Goal: Check status: Check status

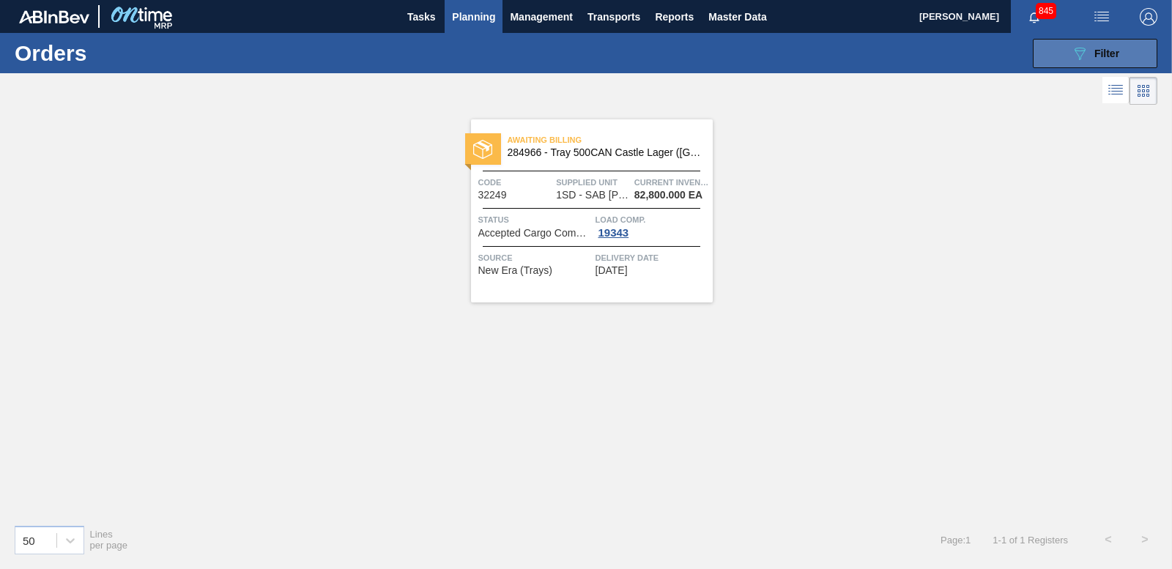
click at [1119, 56] on span "Filter" at bounding box center [1107, 54] width 25 height 12
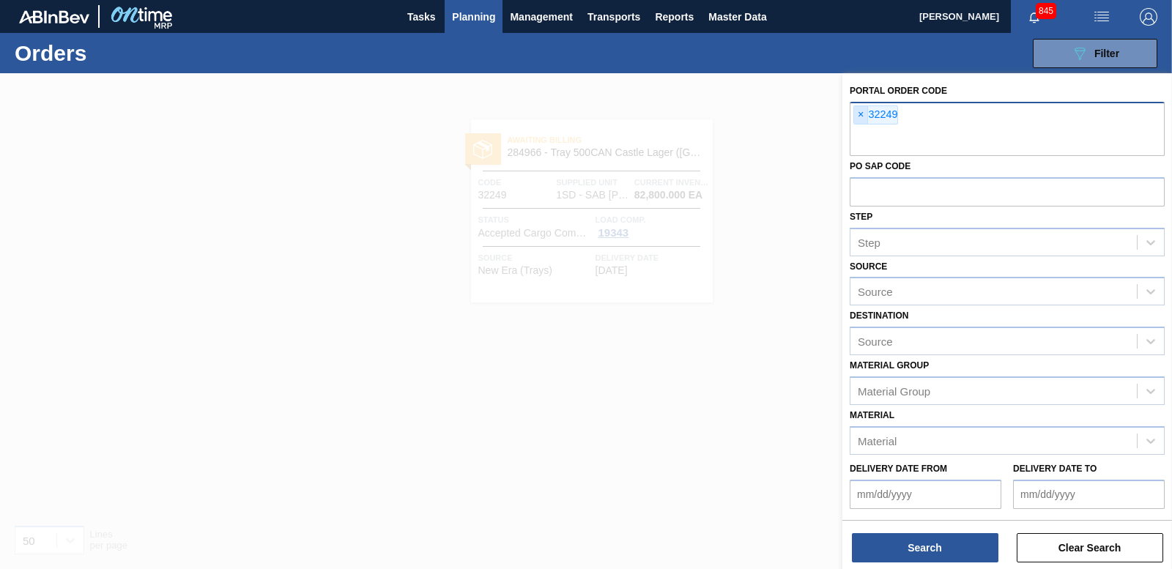
click at [857, 114] on span "×" at bounding box center [861, 115] width 14 height 18
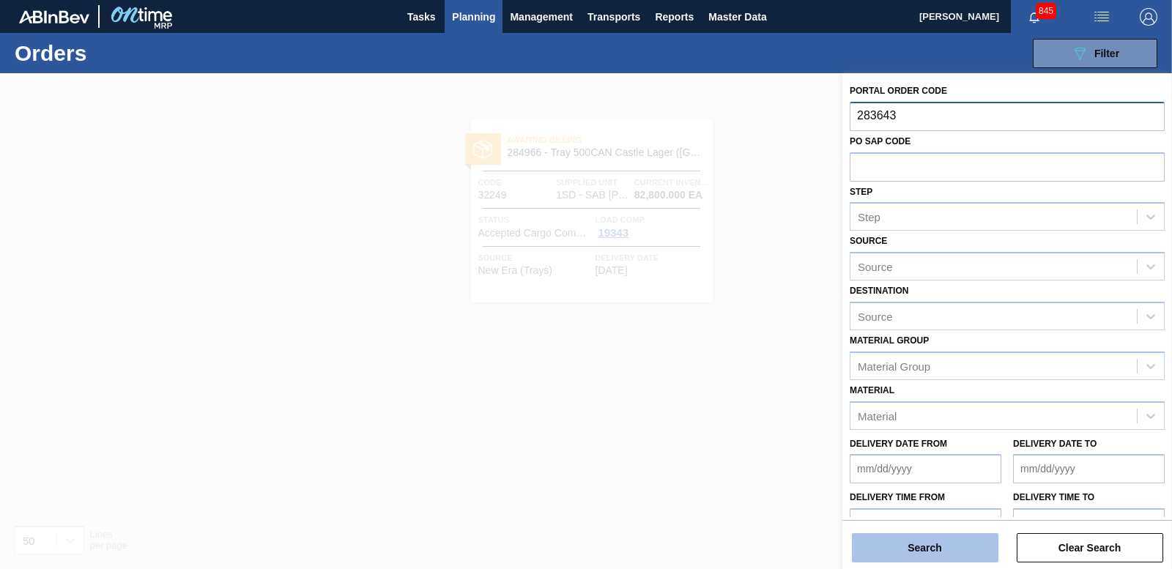
type input "283643"
click at [947, 552] on button "Search" at bounding box center [925, 547] width 147 height 29
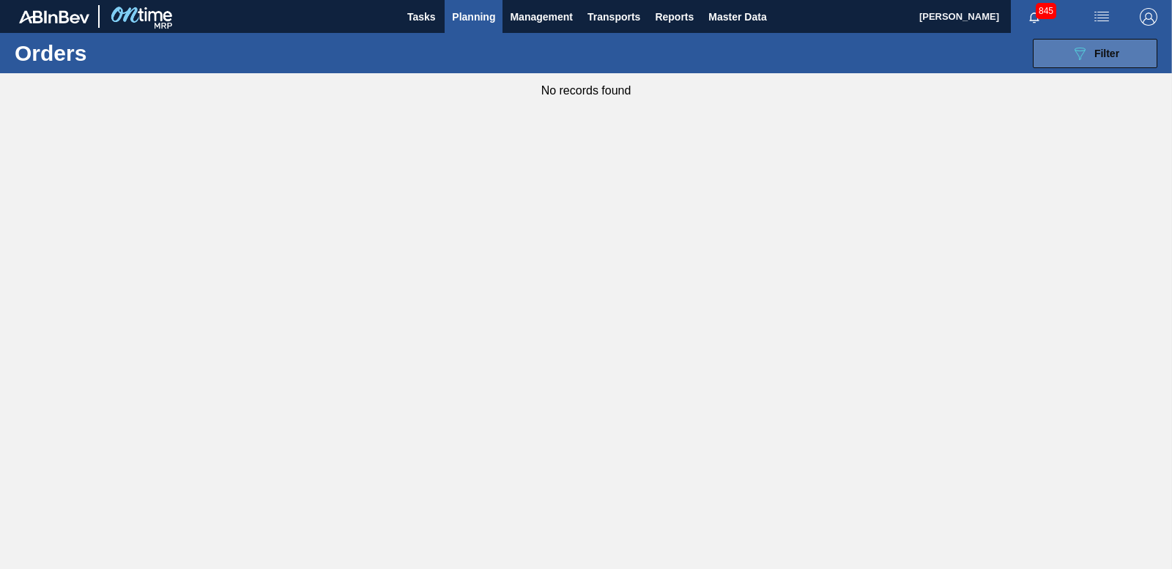
click at [1054, 45] on button "089F7B8B-B2A5-4AFE-B5C0-19BA573D28AC Filter" at bounding box center [1095, 53] width 125 height 29
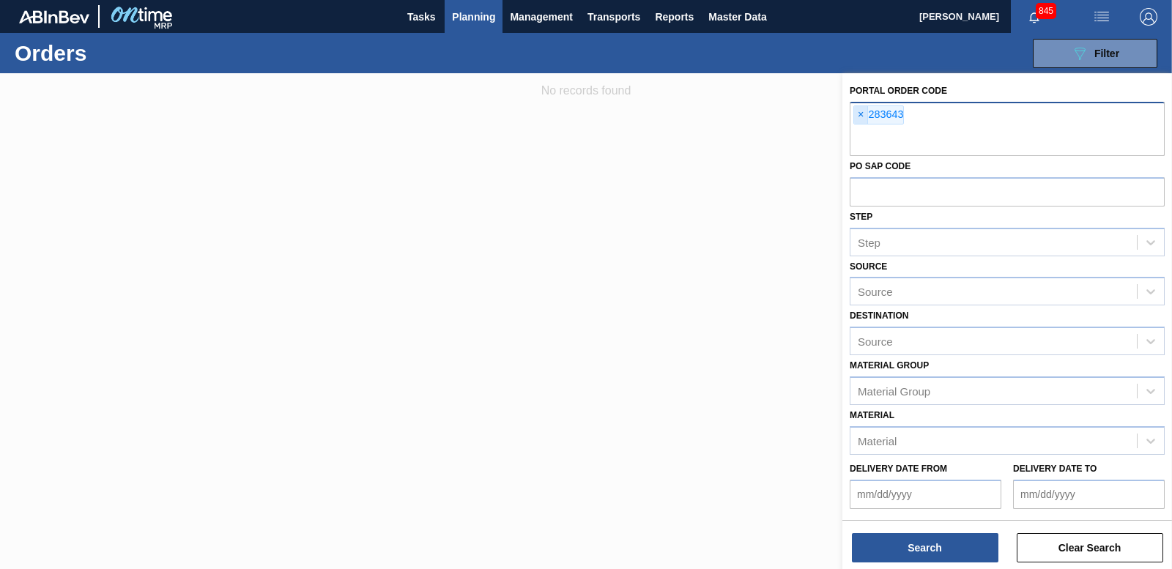
drag, startPoint x: 856, startPoint y: 116, endPoint x: 808, endPoint y: 94, distance: 53.4
click at [856, 116] on span "×" at bounding box center [861, 115] width 14 height 18
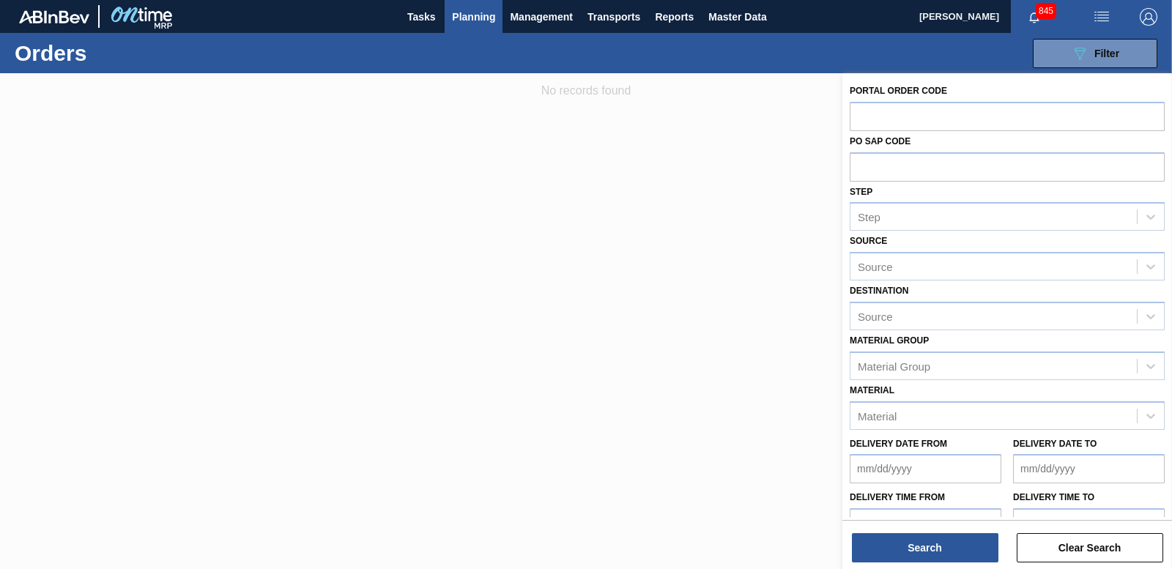
click at [481, 8] on span "Planning" at bounding box center [473, 17] width 43 height 18
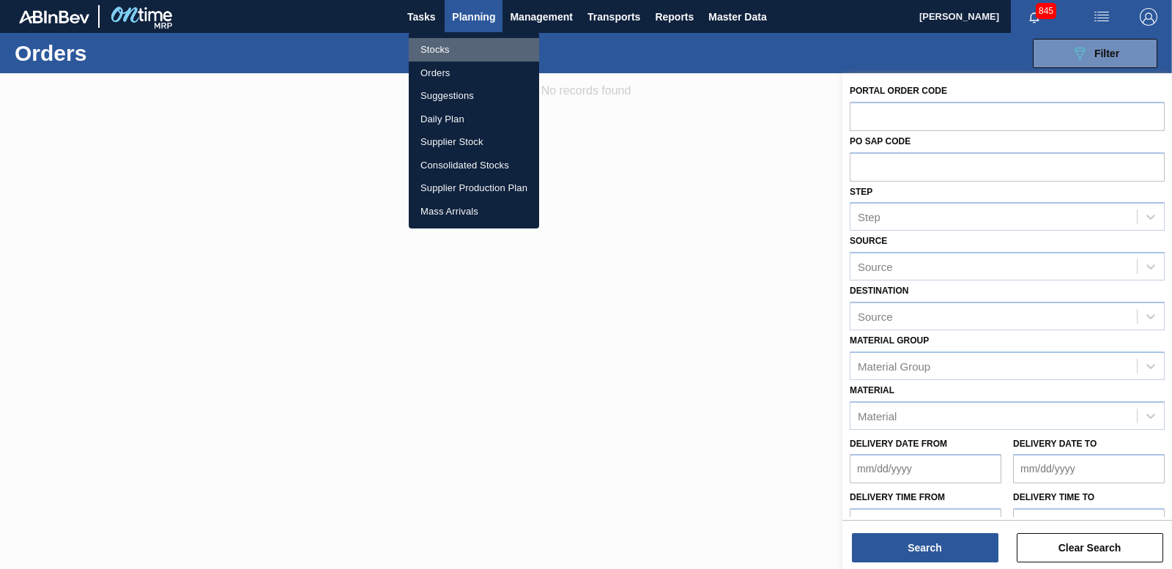
drag, startPoint x: 437, startPoint y: 45, endPoint x: 588, endPoint y: 67, distance: 153.3
click at [437, 45] on li "Stocks" at bounding box center [474, 49] width 130 height 23
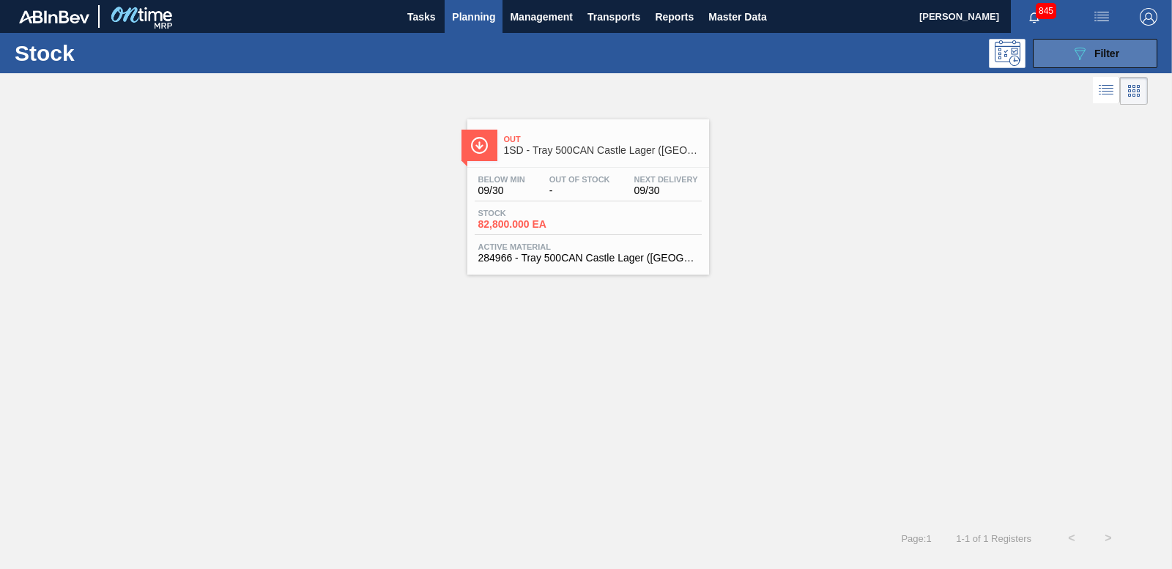
click at [1079, 52] on icon "089F7B8B-B2A5-4AFE-B5C0-19BA573D28AC" at bounding box center [1080, 54] width 18 height 18
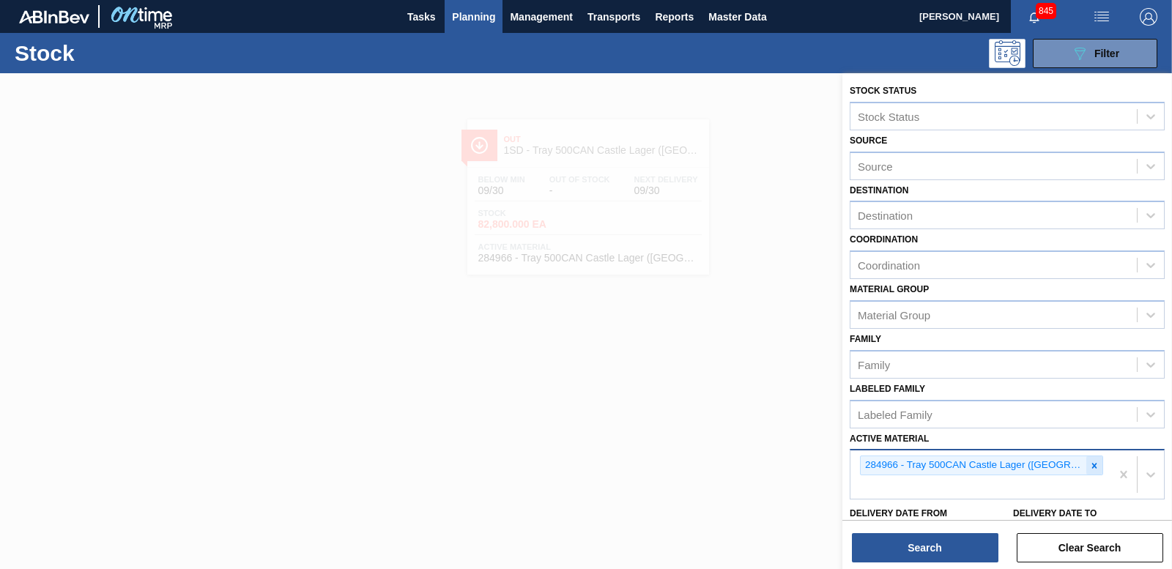
click at [1092, 465] on div at bounding box center [1094, 465] width 16 height 18
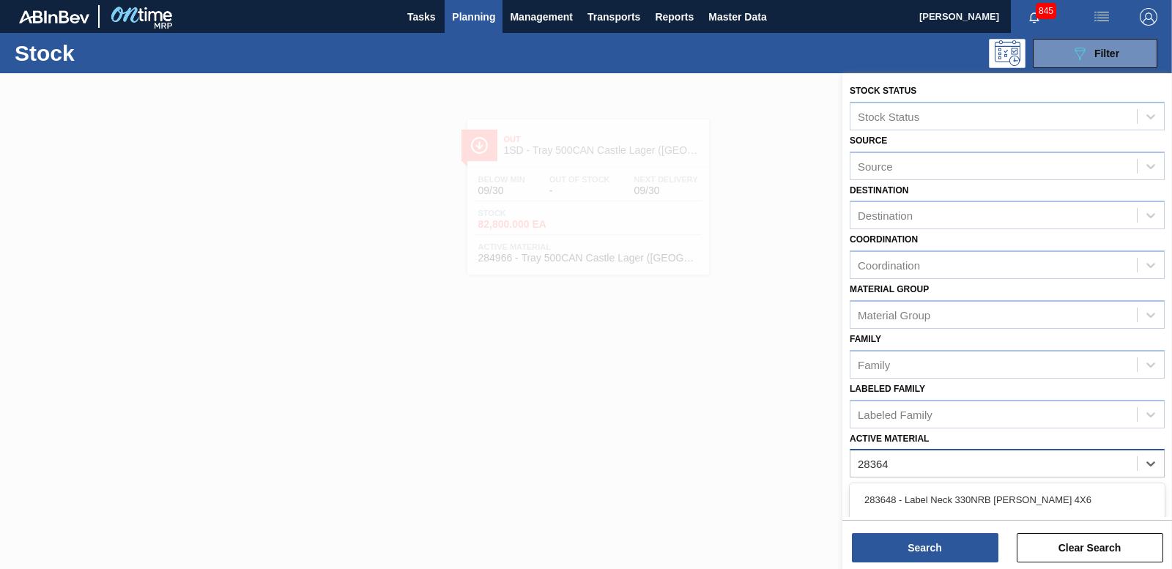
type Material "283643"
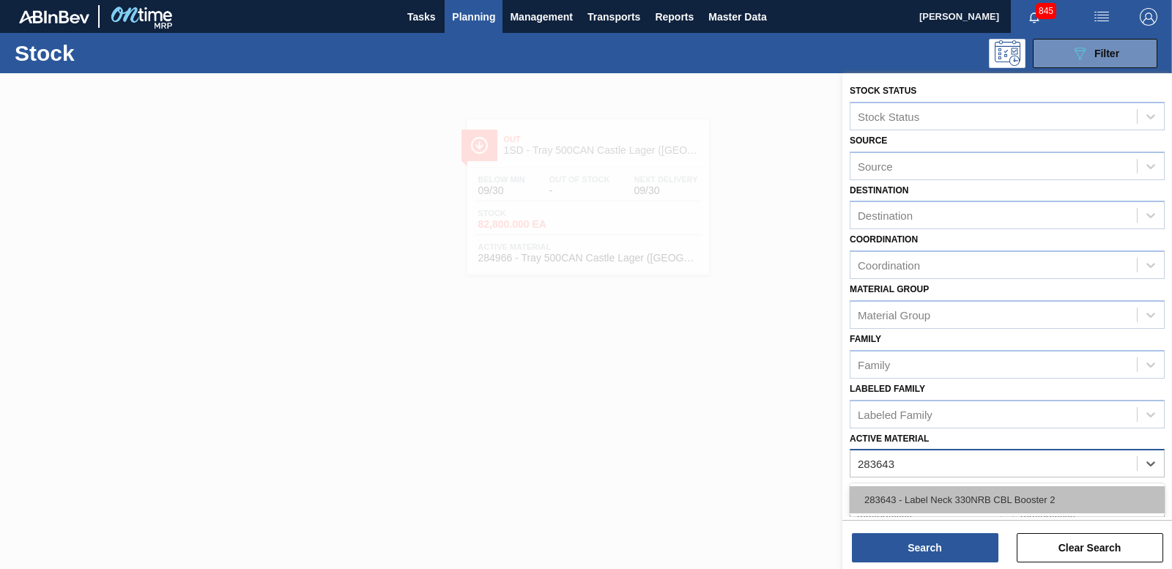
drag, startPoint x: 950, startPoint y: 505, endPoint x: 938, endPoint y: 530, distance: 27.8
click at [949, 504] on div "283643 - Label Neck 330NRB CBL Booster 2" at bounding box center [1007, 499] width 315 height 27
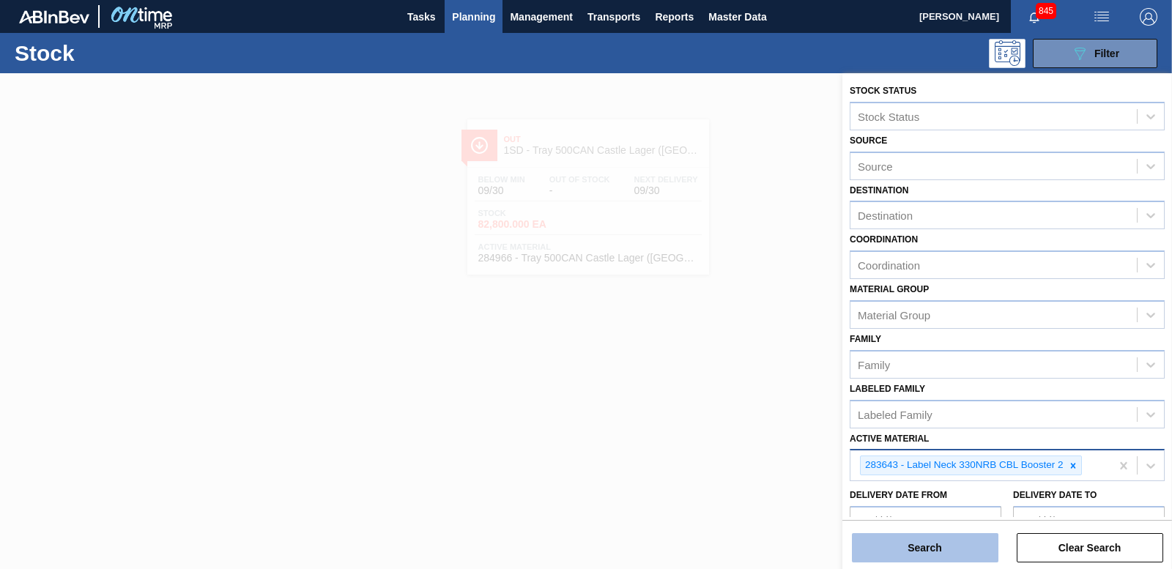
click at [930, 560] on button "Search" at bounding box center [925, 547] width 147 height 29
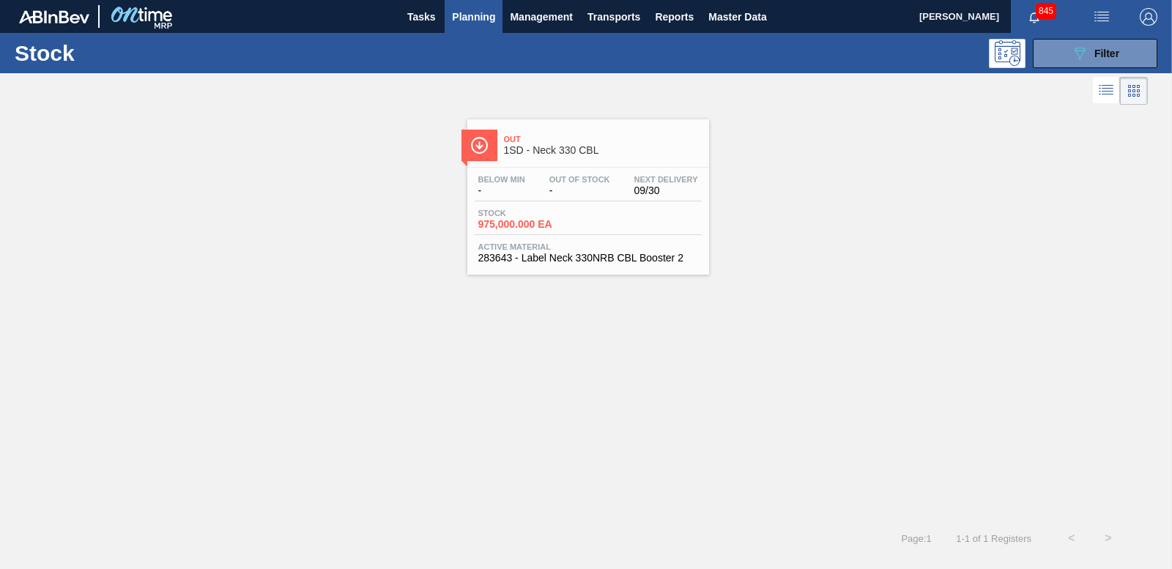
click at [533, 224] on span "975,000.000 EA" at bounding box center [529, 224] width 103 height 11
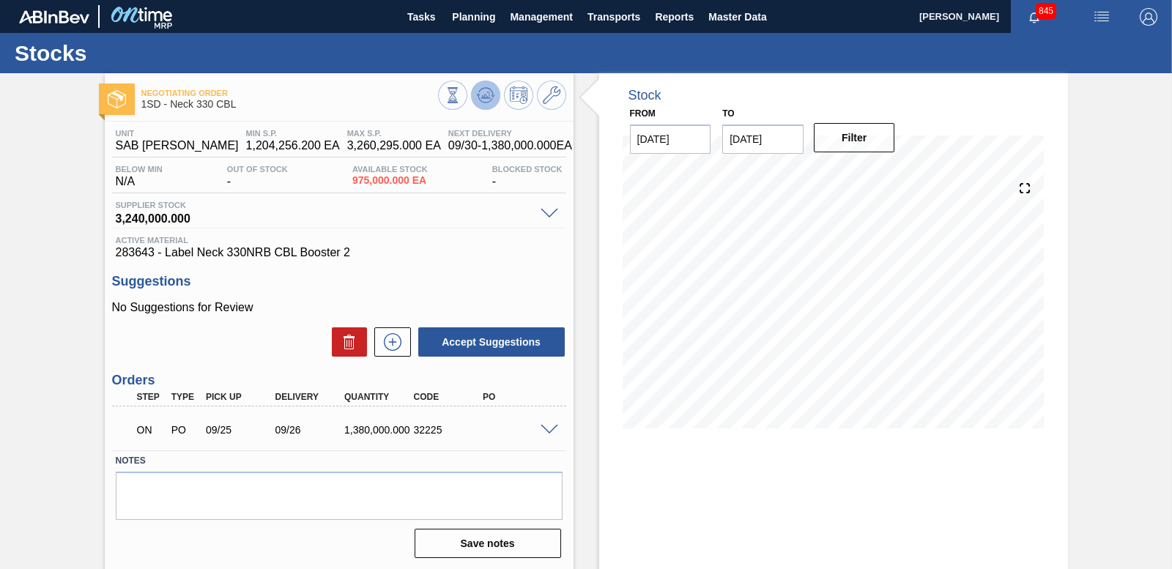
click at [488, 99] on icon at bounding box center [486, 95] width 18 height 18
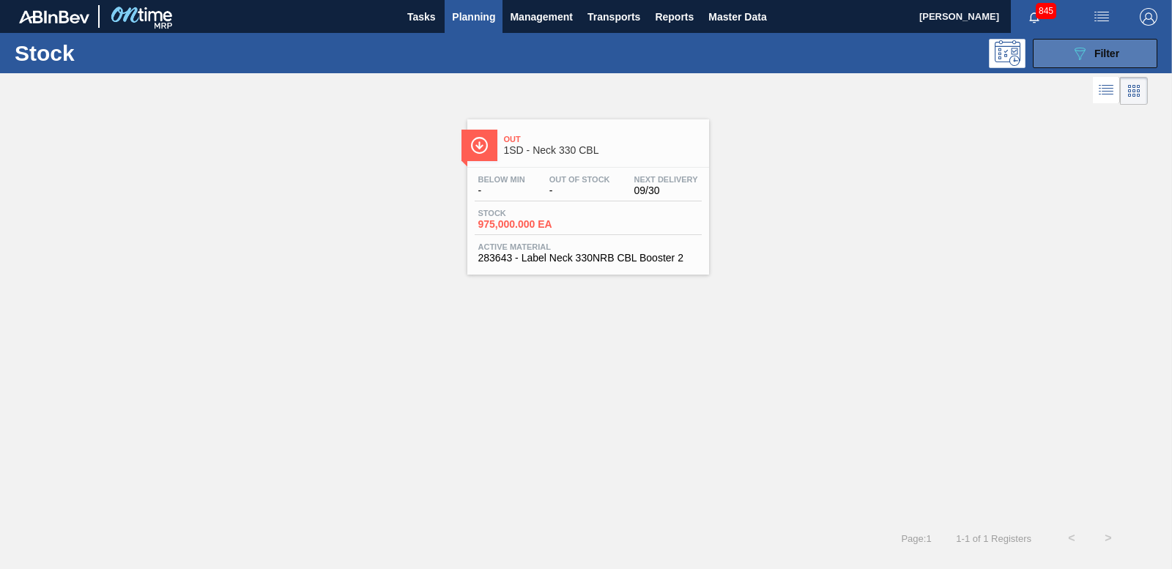
click at [1059, 55] on button "089F7B8B-B2A5-4AFE-B5C0-19BA573D28AC Filter" at bounding box center [1095, 53] width 125 height 29
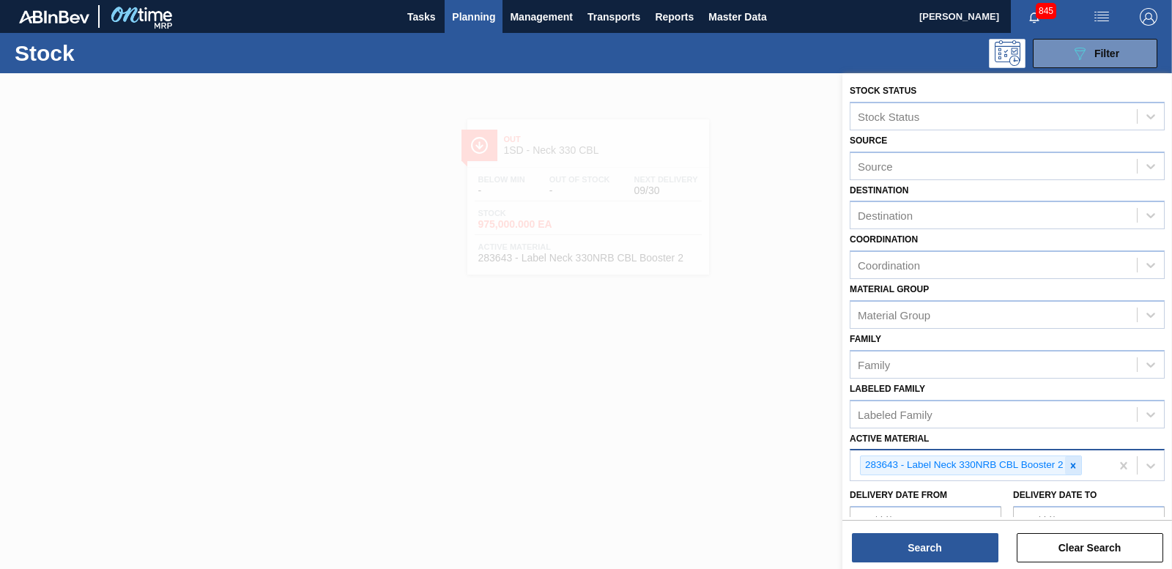
click at [1076, 467] on icon at bounding box center [1073, 466] width 10 height 10
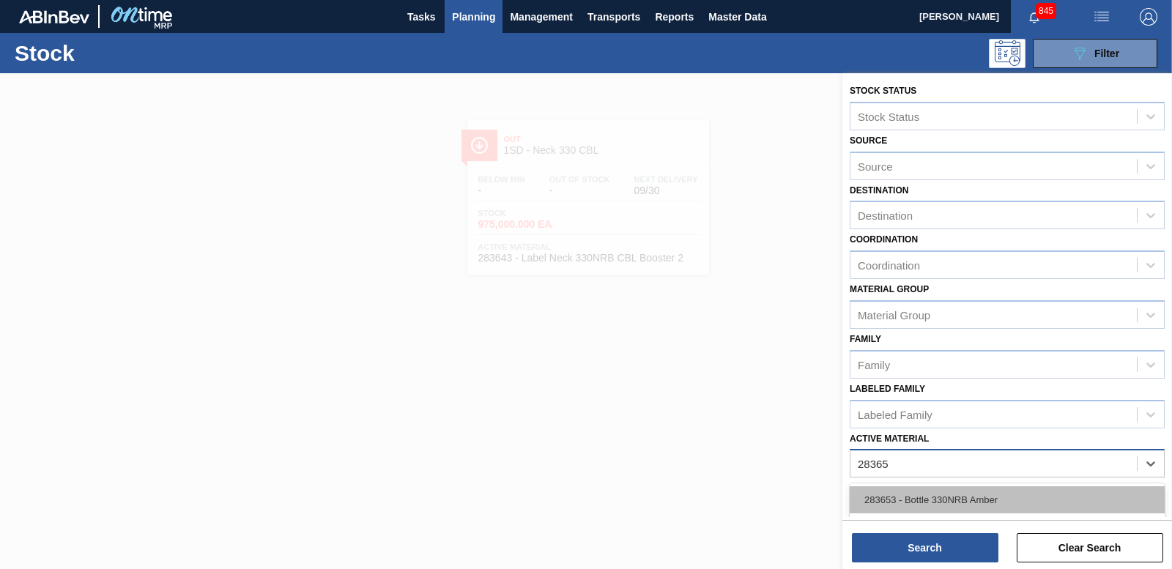
type Material "283650"
click at [1017, 504] on div "283650 - Label Body 330NRB CBL 4x6" at bounding box center [1007, 499] width 315 height 27
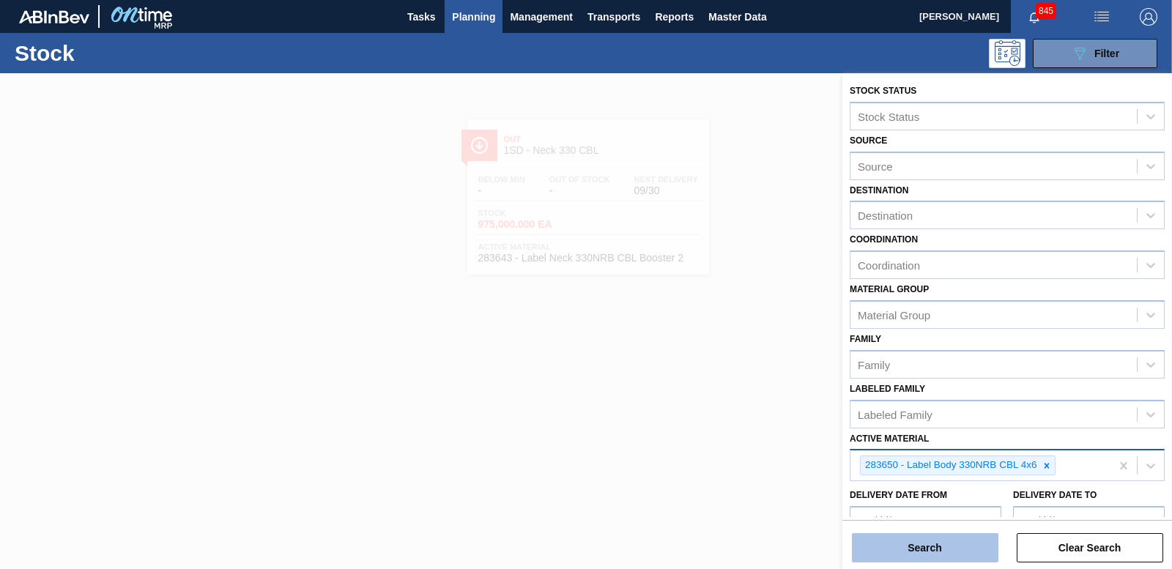
click at [926, 559] on button "Search" at bounding box center [925, 547] width 147 height 29
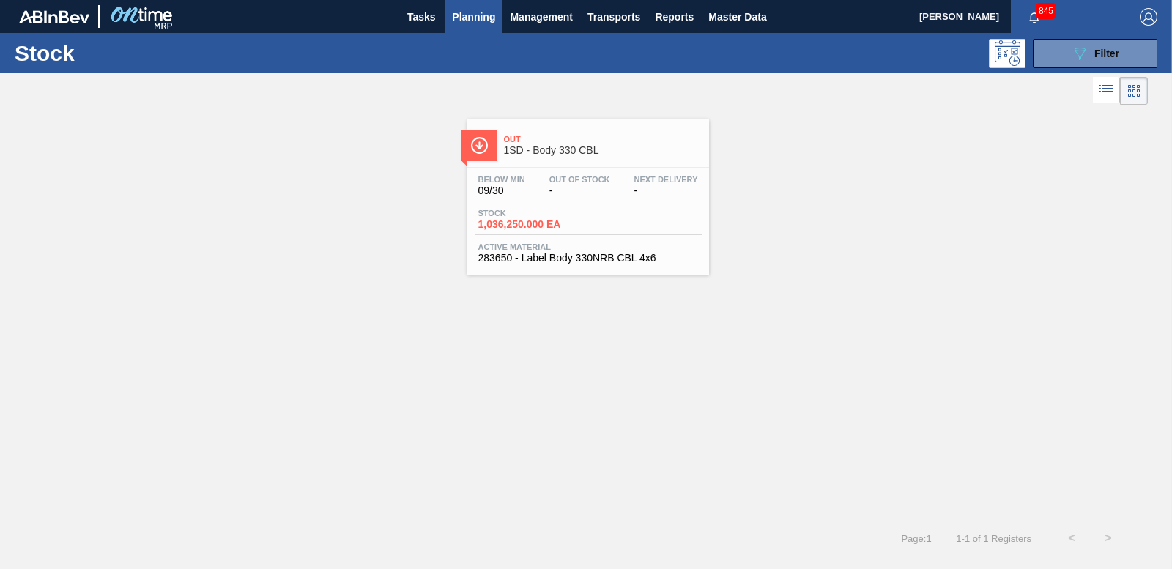
click at [552, 221] on span "1,036,250.000 EA" at bounding box center [529, 224] width 103 height 11
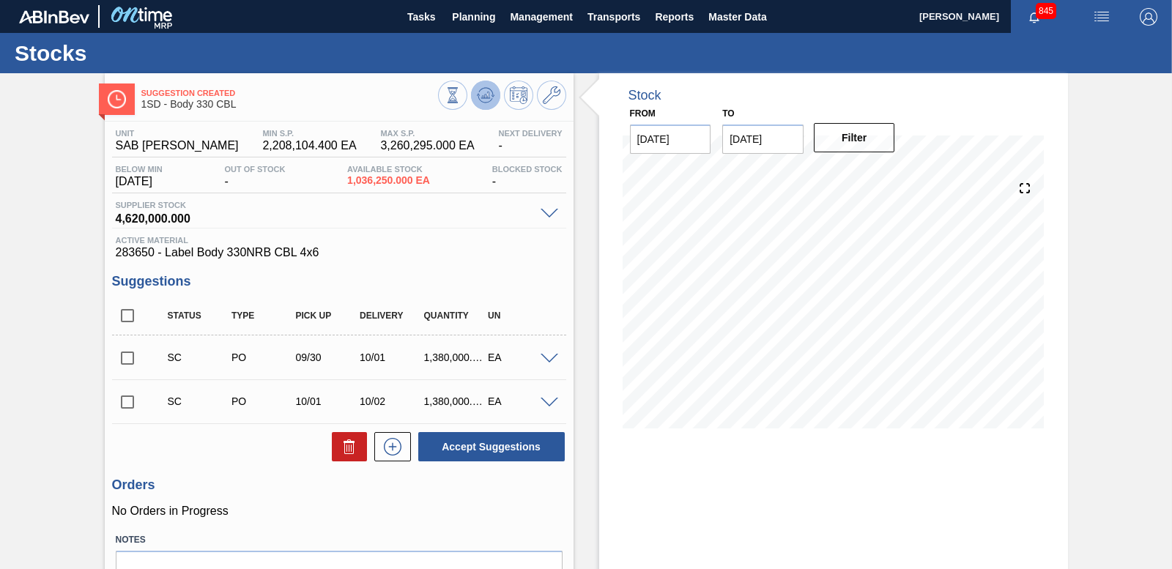
click at [487, 97] on icon at bounding box center [486, 95] width 10 height 7
click at [483, 97] on icon at bounding box center [486, 95] width 18 height 18
click at [127, 401] on input "checkbox" at bounding box center [127, 402] width 31 height 31
click at [483, 454] on button "Accept Suggestions" at bounding box center [491, 446] width 147 height 29
checkbox input "false"
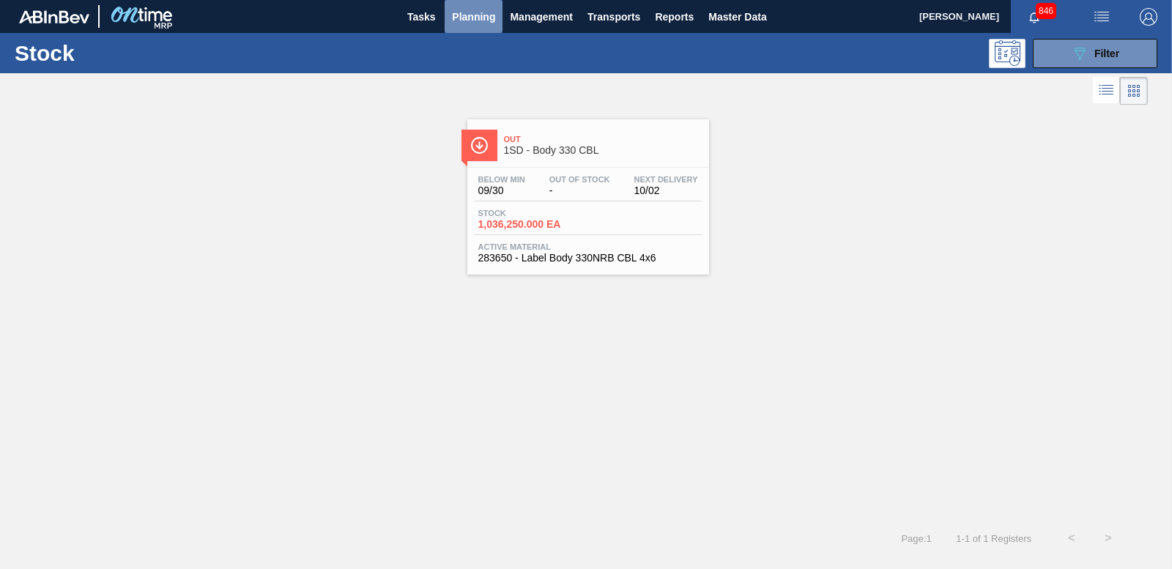
click at [474, 8] on span "Planning" at bounding box center [473, 17] width 43 height 18
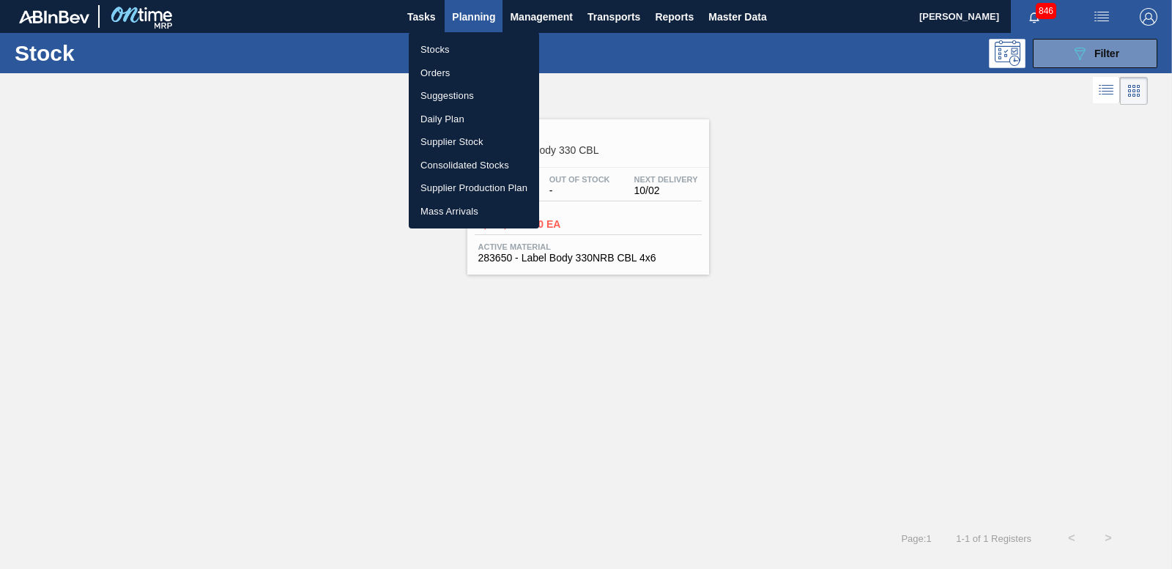
click at [436, 50] on li "Stocks" at bounding box center [474, 49] width 130 height 23
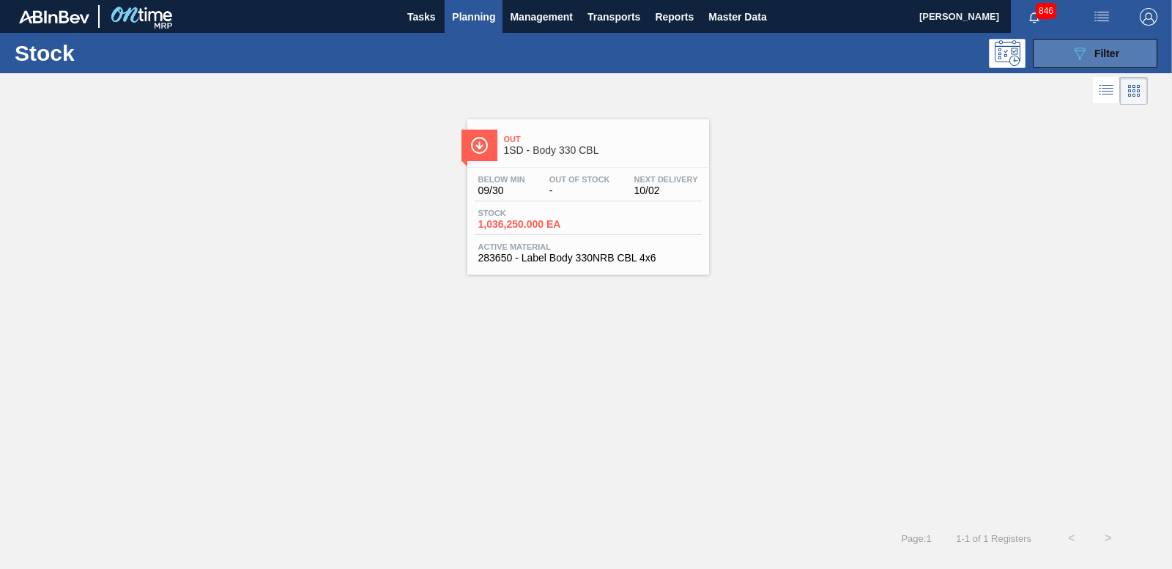
drag, startPoint x: 1094, startPoint y: 61, endPoint x: 1086, endPoint y: 56, distance: 8.9
click at [1092, 57] on div "089F7B8B-B2A5-4AFE-B5C0-19BA573D28AC Filter" at bounding box center [1095, 54] width 48 height 18
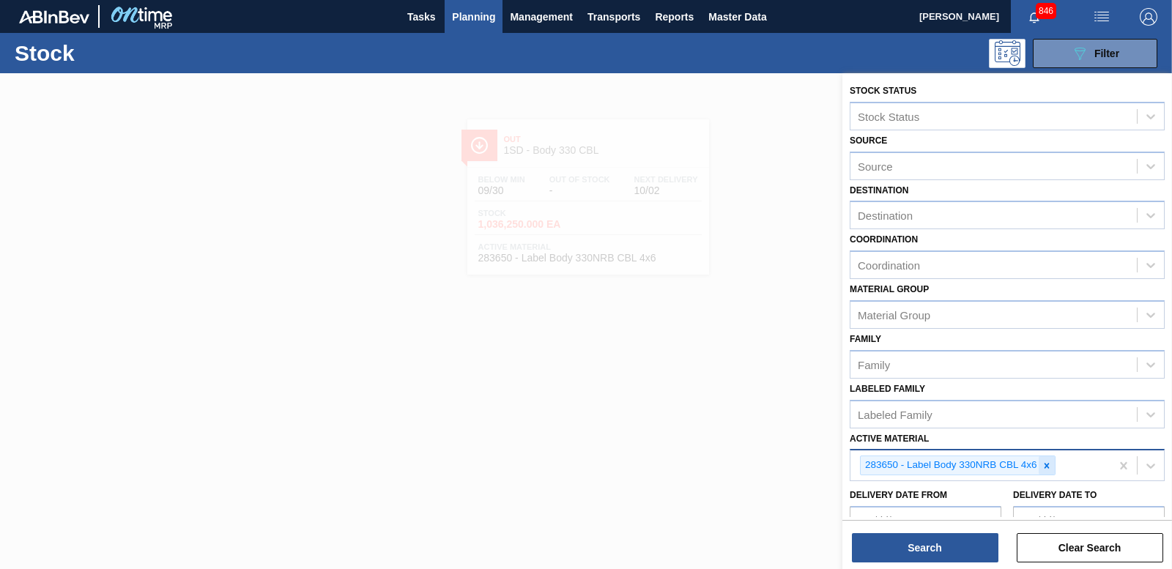
click at [1047, 462] on icon at bounding box center [1047, 466] width 10 height 10
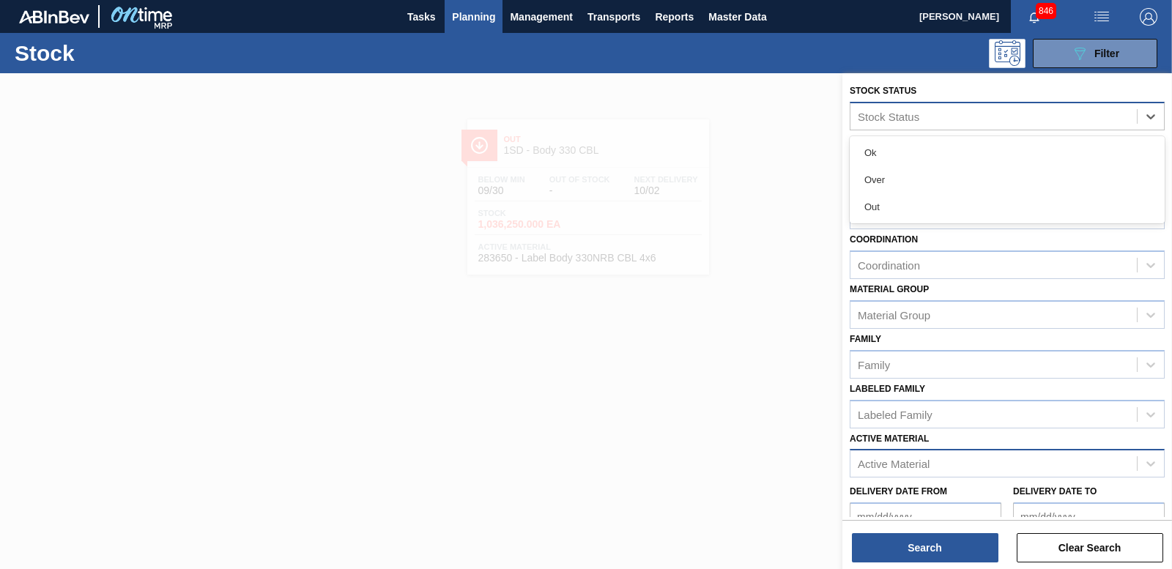
click at [897, 121] on div "Stock Status" at bounding box center [889, 116] width 62 height 12
paste Status "32310"
type Status "32310"
drag, startPoint x: 852, startPoint y: 117, endPoint x: 839, endPoint y: 119, distance: 13.4
click at [843, 119] on div "Stock Status Select is focused ,type to refine list, press Down to open the men…" at bounding box center [1008, 357] width 330 height 569
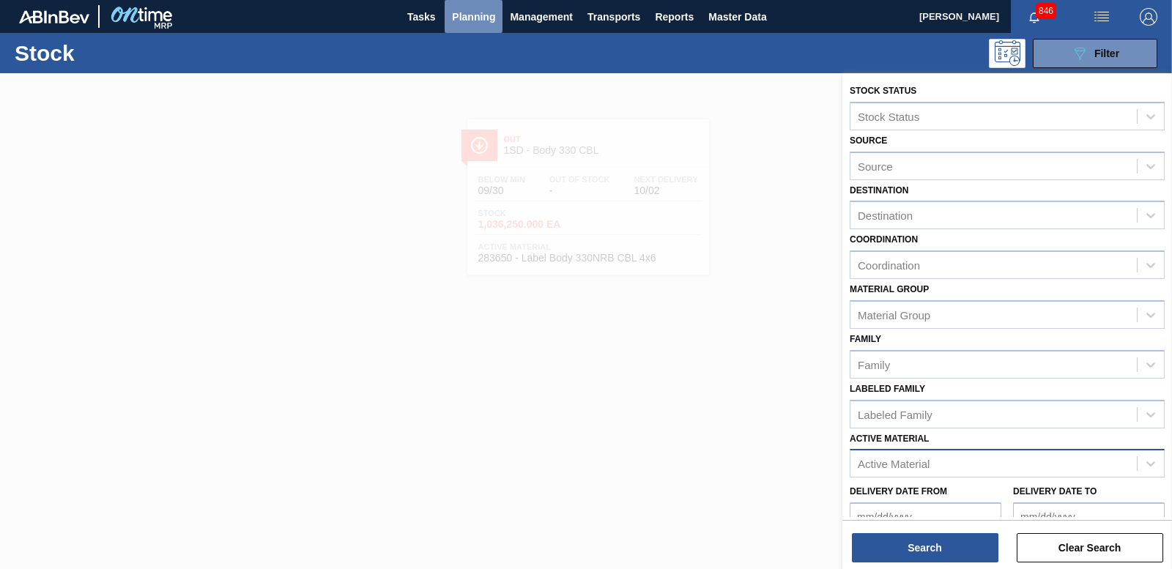
click at [475, 12] on span "Planning" at bounding box center [473, 17] width 43 height 18
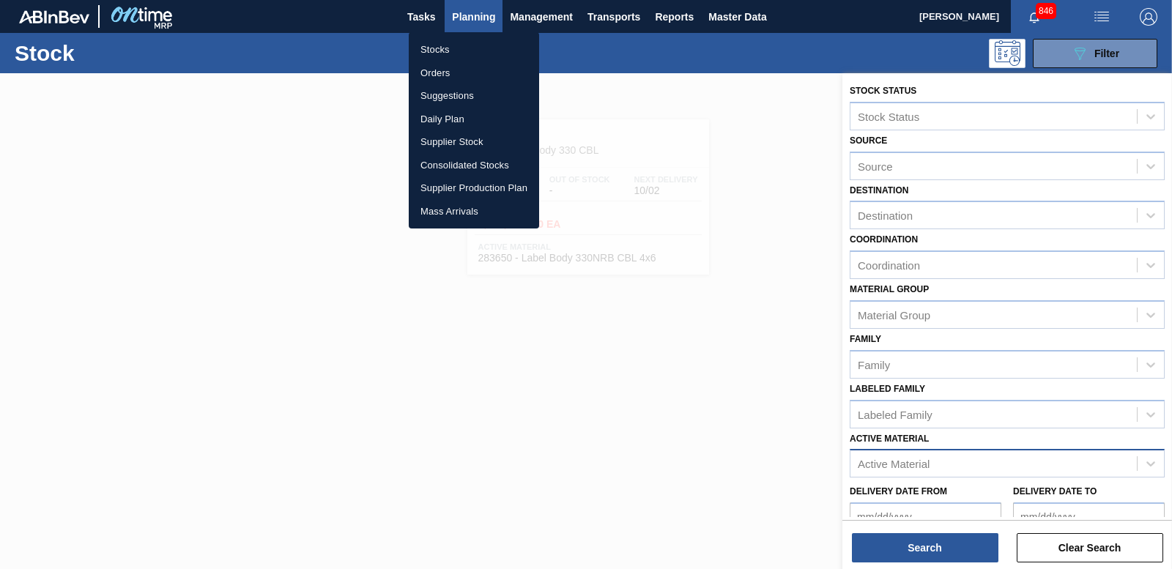
click at [439, 78] on li "Orders" at bounding box center [474, 73] width 130 height 23
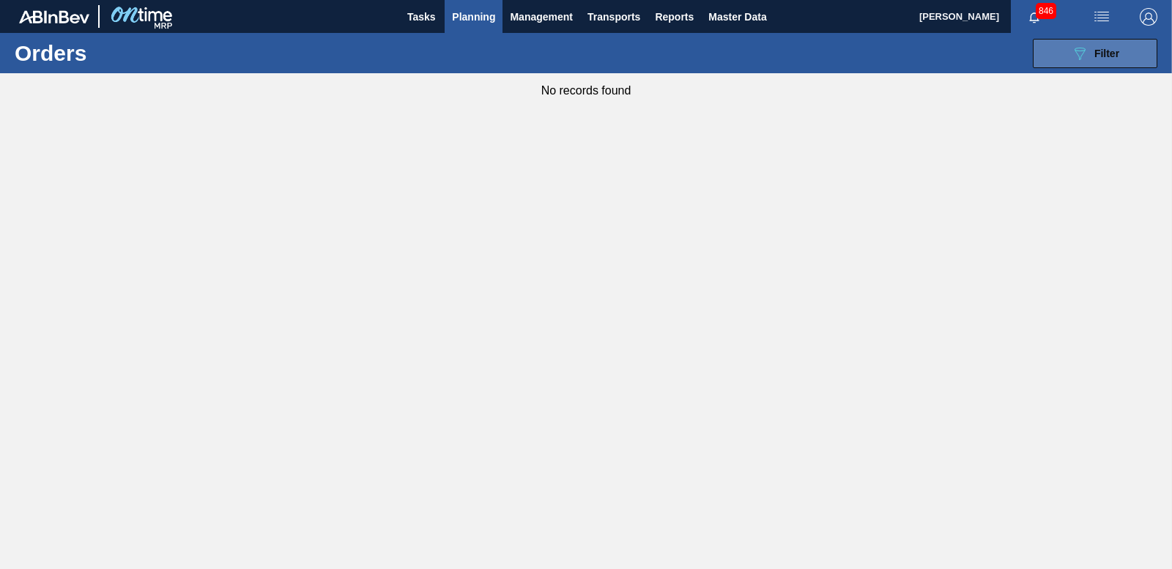
click at [1091, 53] on div "089F7B8B-B2A5-4AFE-B5C0-19BA573D28AC Filter" at bounding box center [1095, 54] width 48 height 18
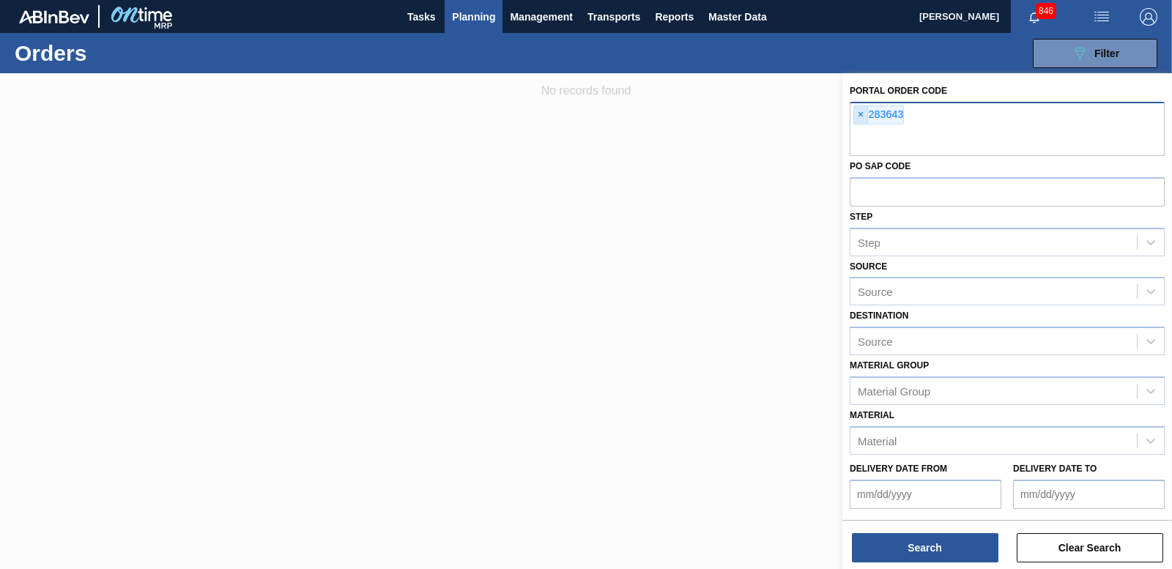
click at [862, 118] on span "×" at bounding box center [861, 115] width 14 height 18
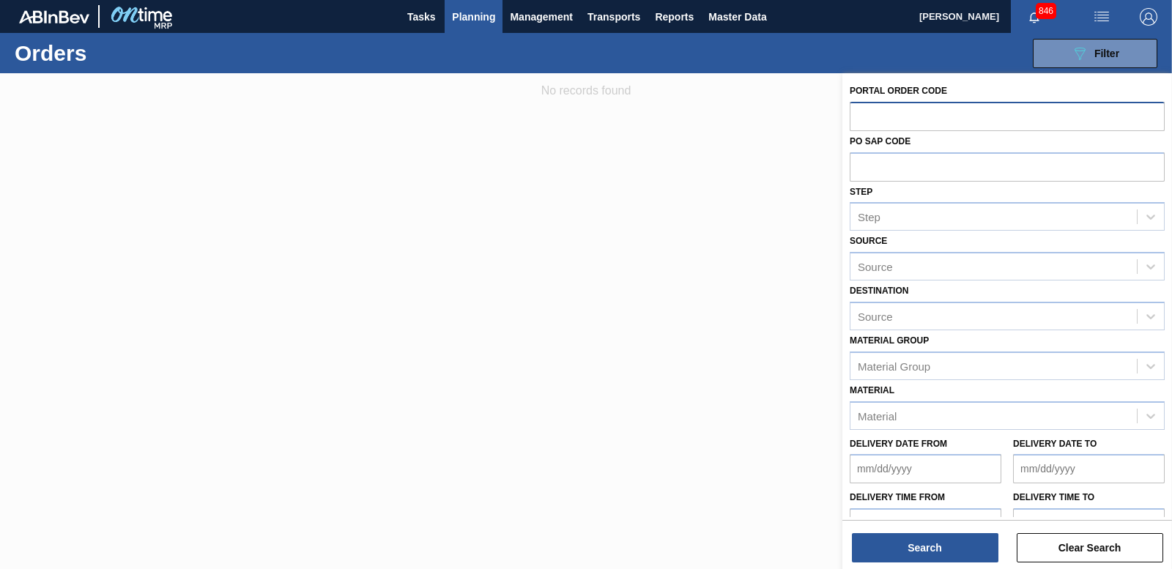
paste input "32310"
type input "32310"
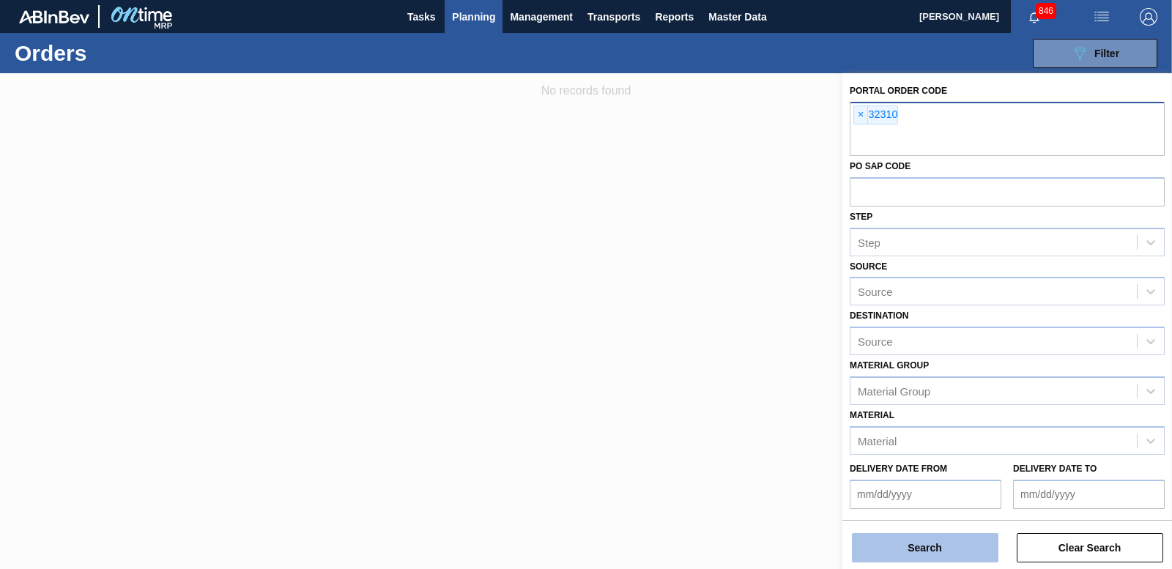
click at [921, 555] on button "Search" at bounding box center [925, 547] width 147 height 29
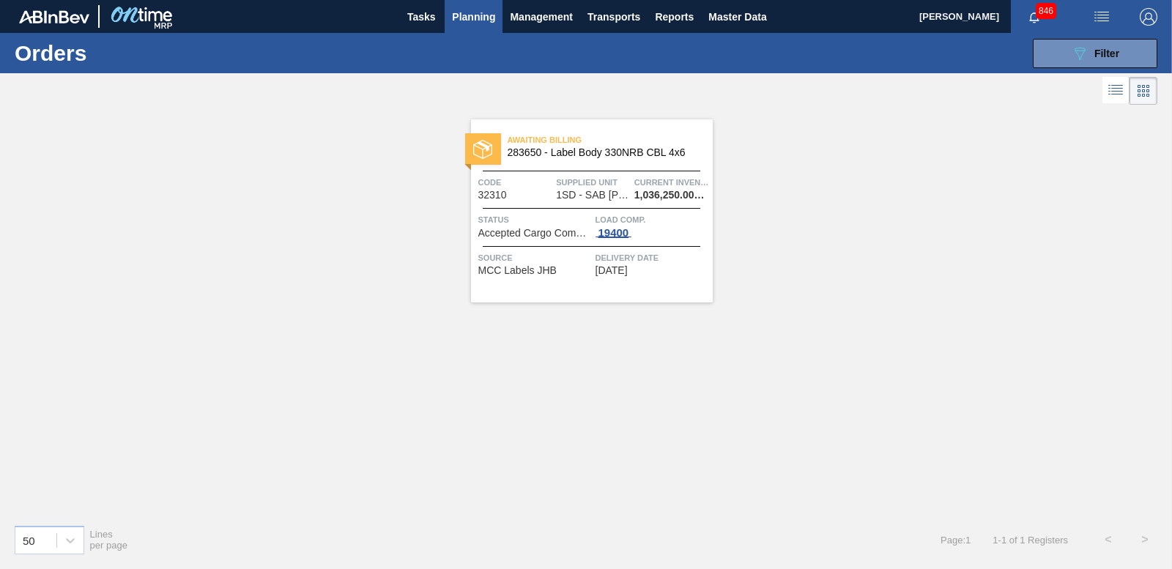
click at [612, 229] on div "19400" at bounding box center [614, 233] width 37 height 12
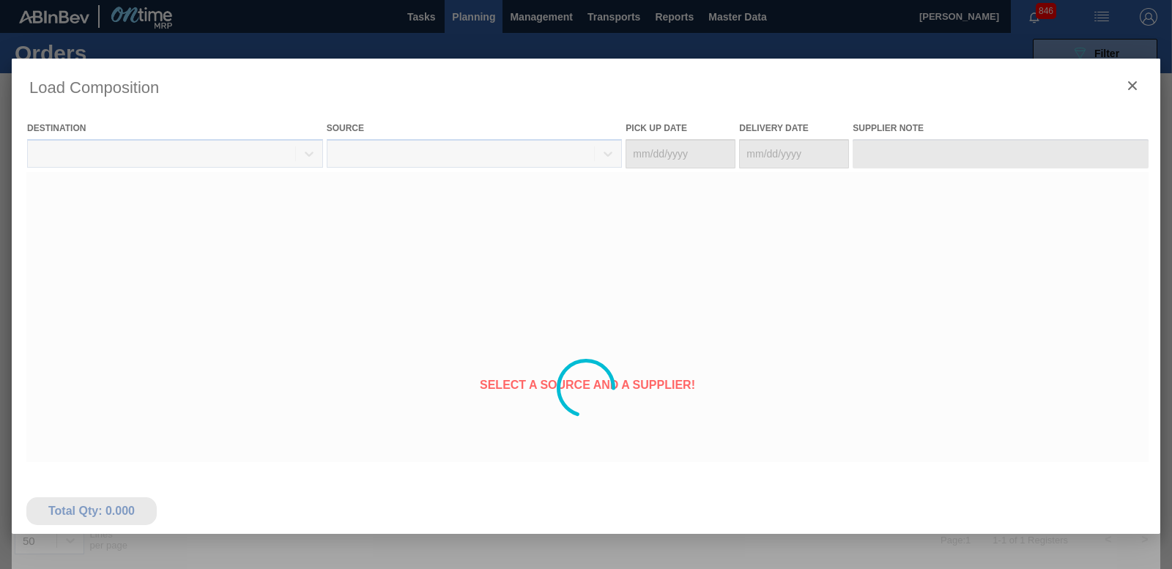
type Date "[DATE]"
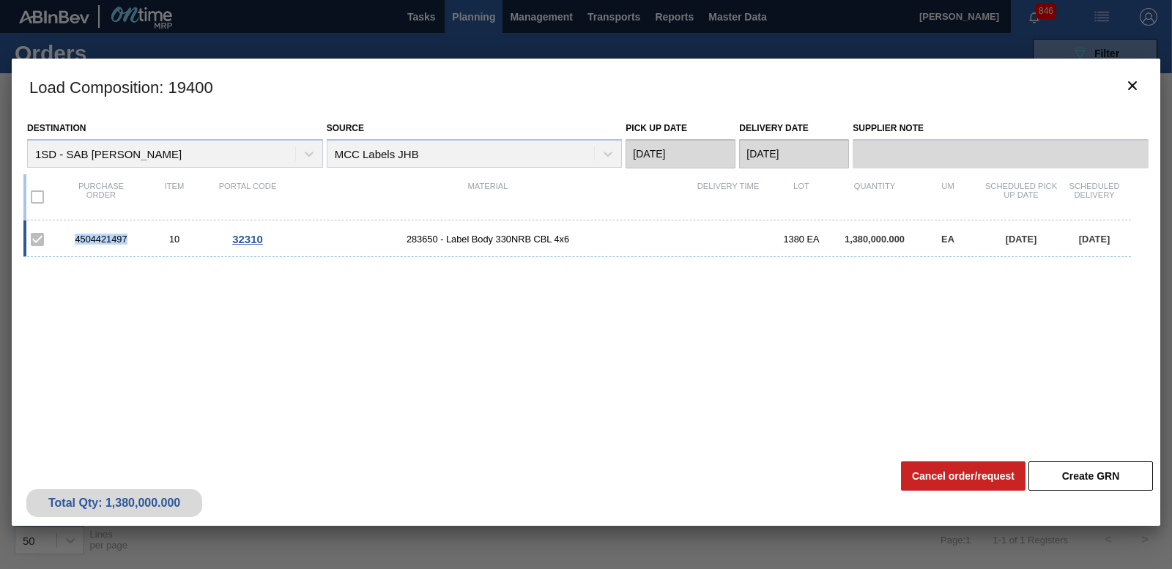
drag, startPoint x: 75, startPoint y: 240, endPoint x: 133, endPoint y: 240, distance: 57.1
click at [133, 240] on div "4504421497" at bounding box center [100, 239] width 73 height 11
copy div "4504421497"
click at [1133, 90] on icon "botão de ícone" at bounding box center [1133, 86] width 18 height 18
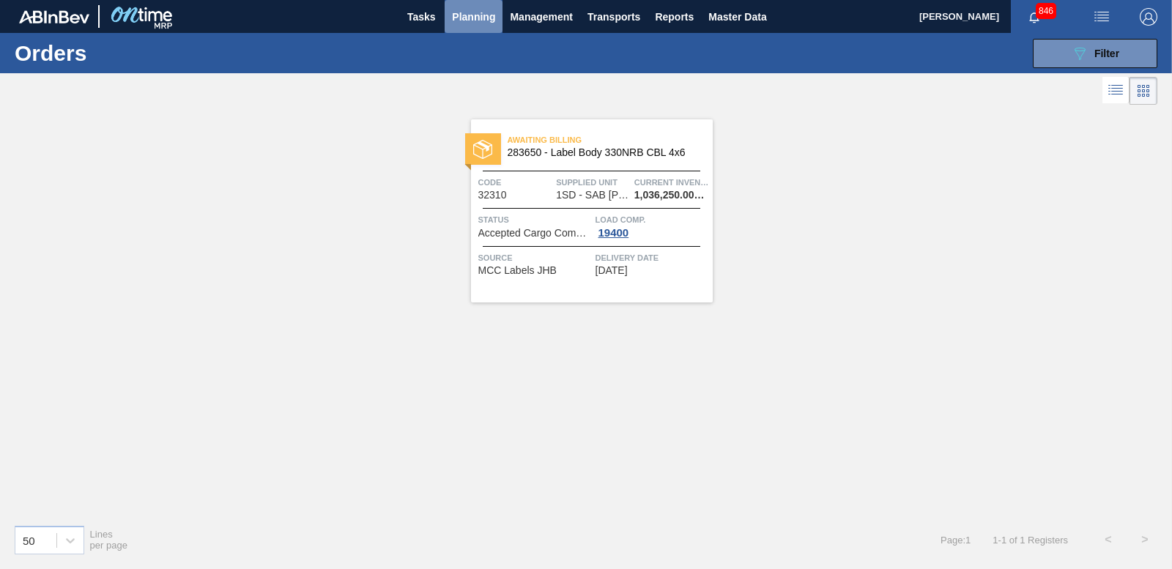
click at [477, 10] on span "Planning" at bounding box center [473, 17] width 43 height 18
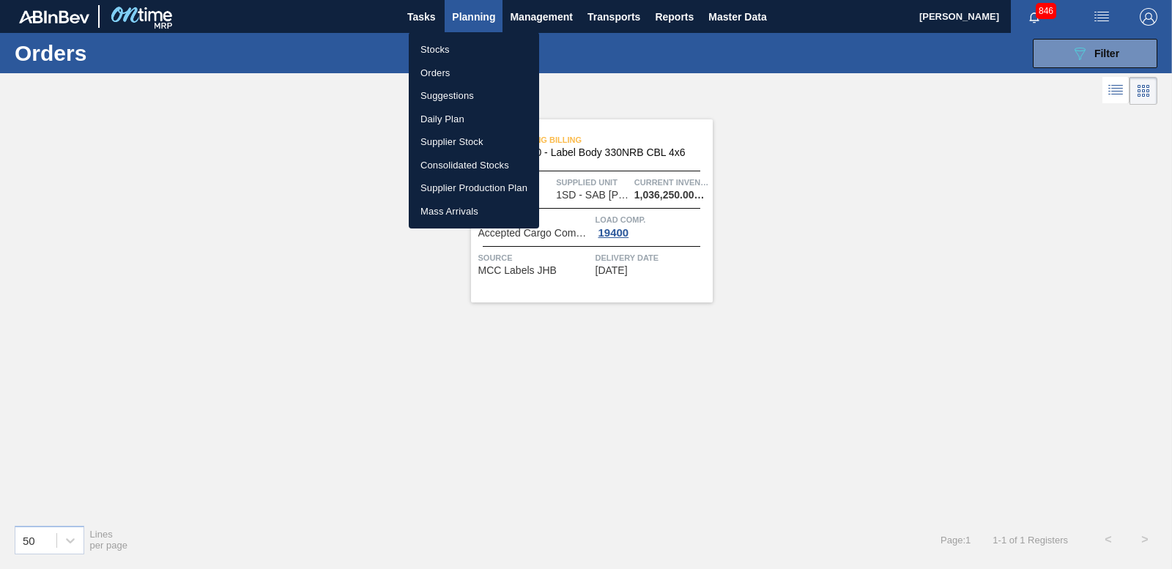
click at [437, 44] on li "Stocks" at bounding box center [474, 49] width 130 height 23
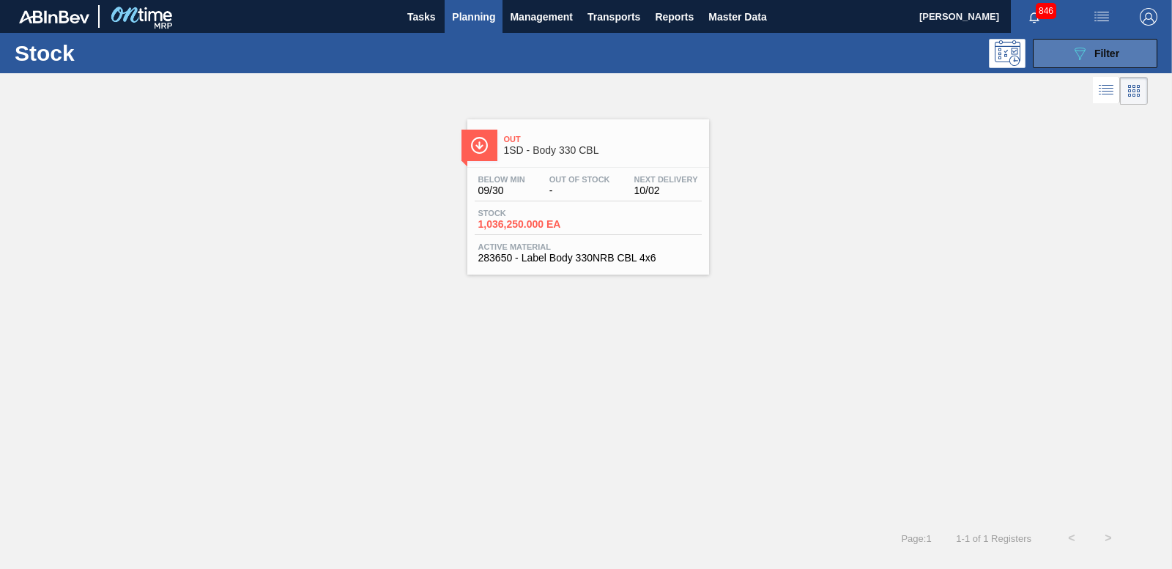
click at [1100, 56] on span "Filter" at bounding box center [1107, 54] width 25 height 12
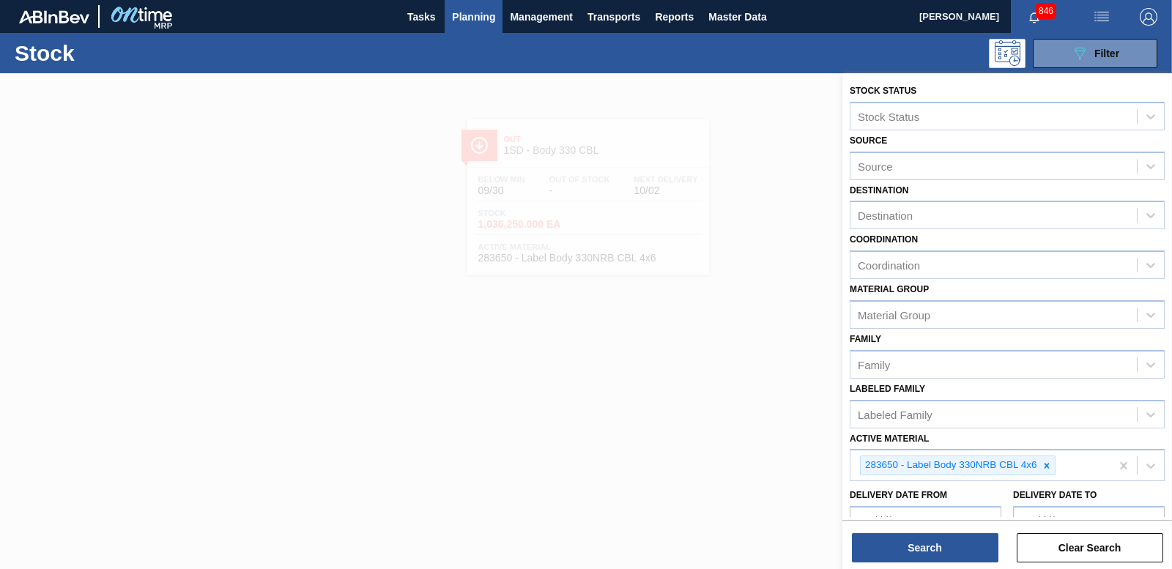
drag, startPoint x: 1042, startPoint y: 466, endPoint x: 1029, endPoint y: 432, distance: 36.9
click at [1042, 465] on icon at bounding box center [1047, 466] width 10 height 10
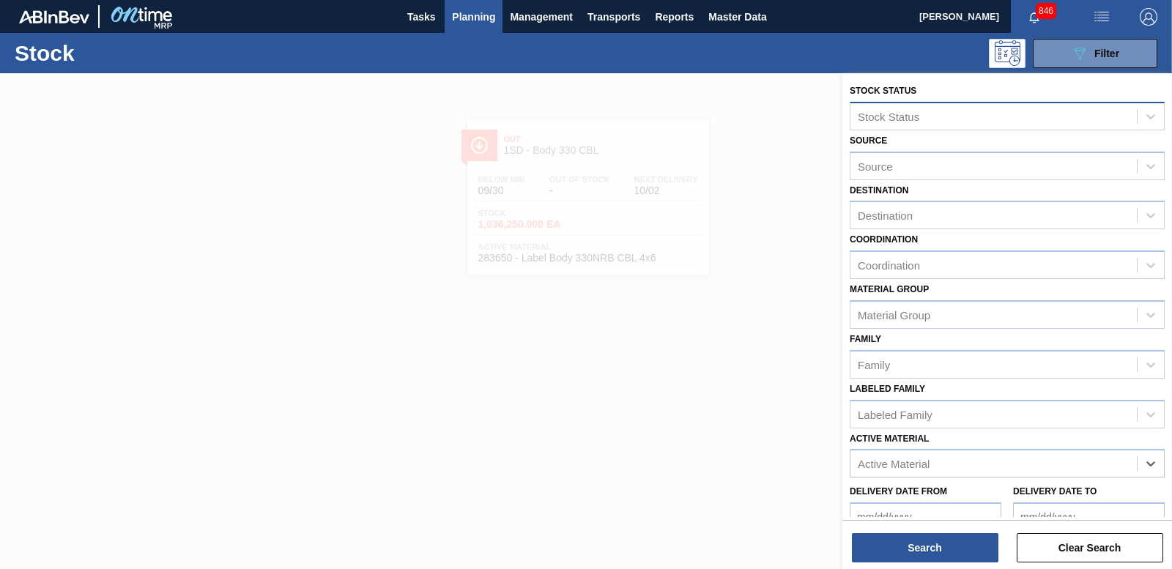
click at [882, 119] on div "Stock Status" at bounding box center [889, 116] width 62 height 12
type Status "283403"
drag, startPoint x: 901, startPoint y: 115, endPoint x: 771, endPoint y: 120, distance: 130.5
click at [843, 120] on div "Stock Status Select is focused ,type to refine list, press Down to open the men…" at bounding box center [1008, 357] width 330 height 569
click at [903, 462] on div "Active Material" at bounding box center [894, 464] width 72 height 12
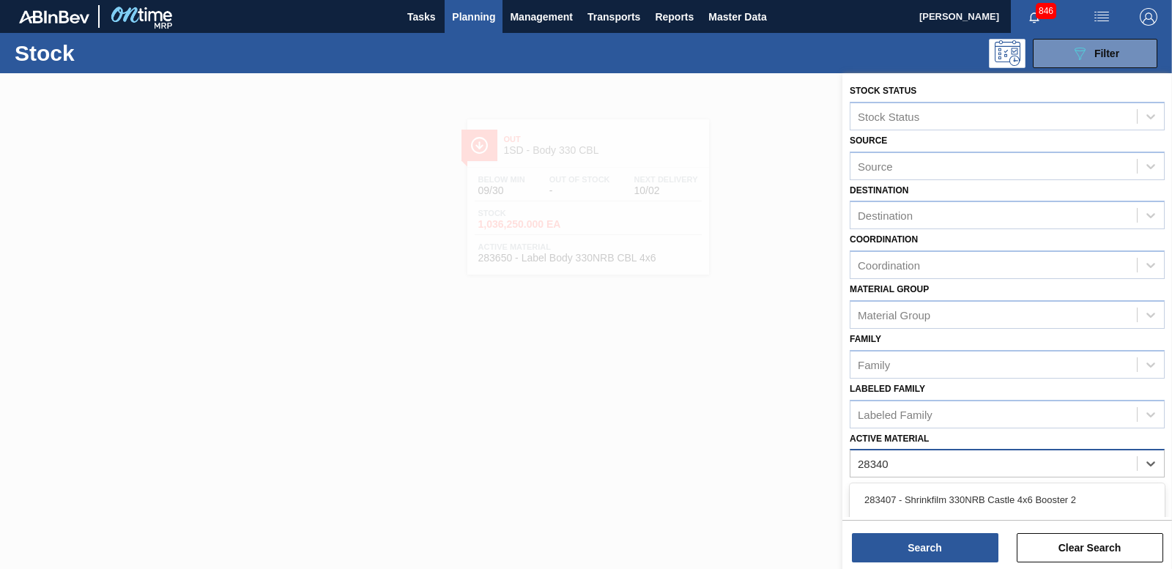
type Material "283403"
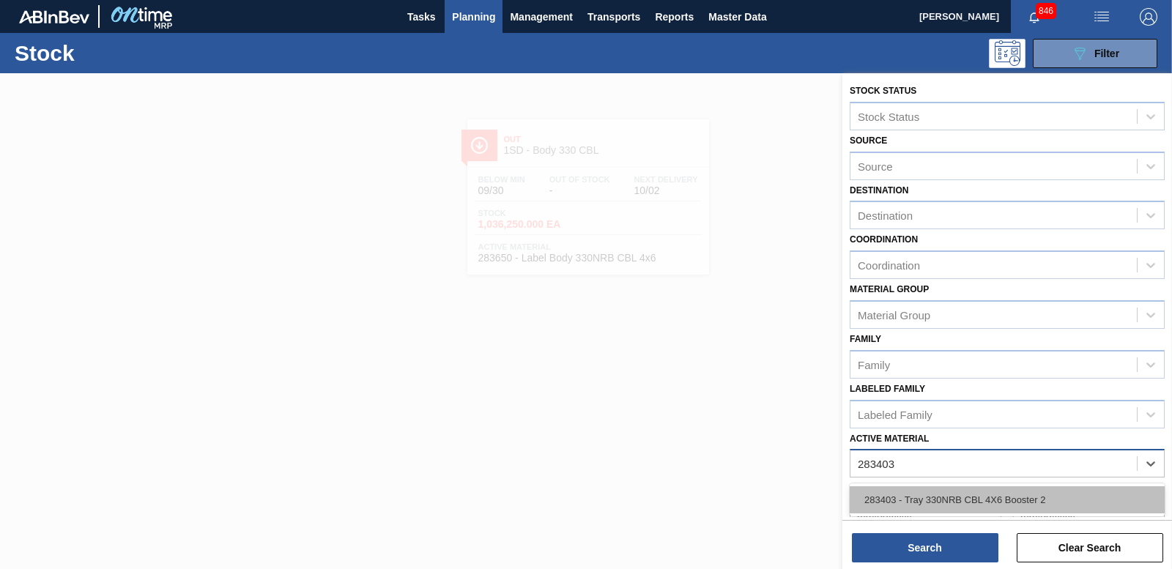
click at [929, 500] on div "283403 - Tray 330NRB CBL 4X6 Booster 2" at bounding box center [1007, 499] width 315 height 27
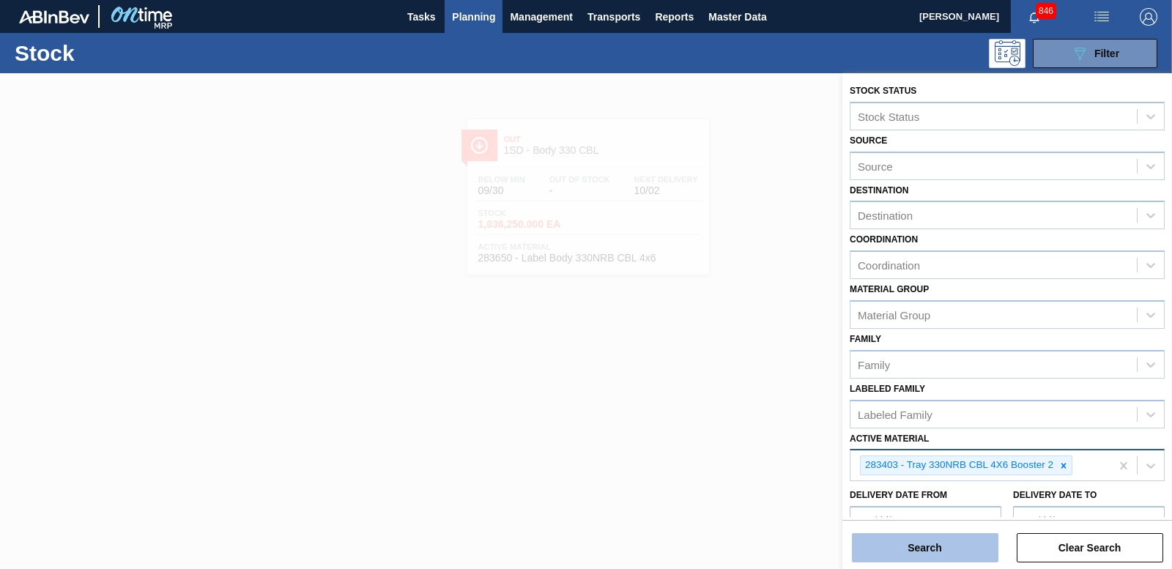
click at [915, 544] on button "Search" at bounding box center [925, 547] width 147 height 29
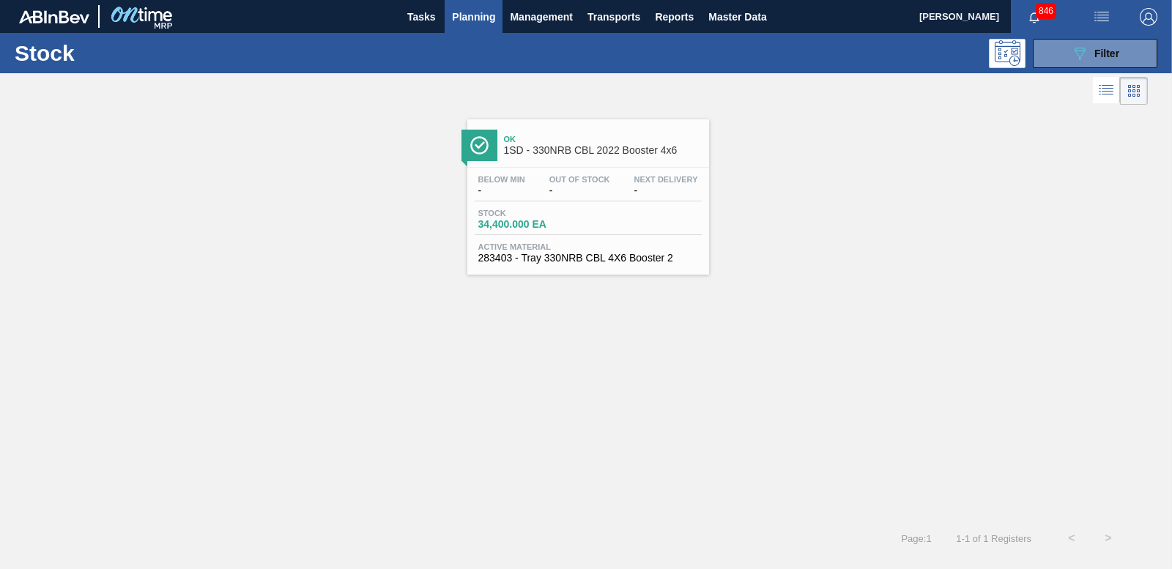
click at [512, 221] on span "34,400.000 EA" at bounding box center [529, 224] width 103 height 11
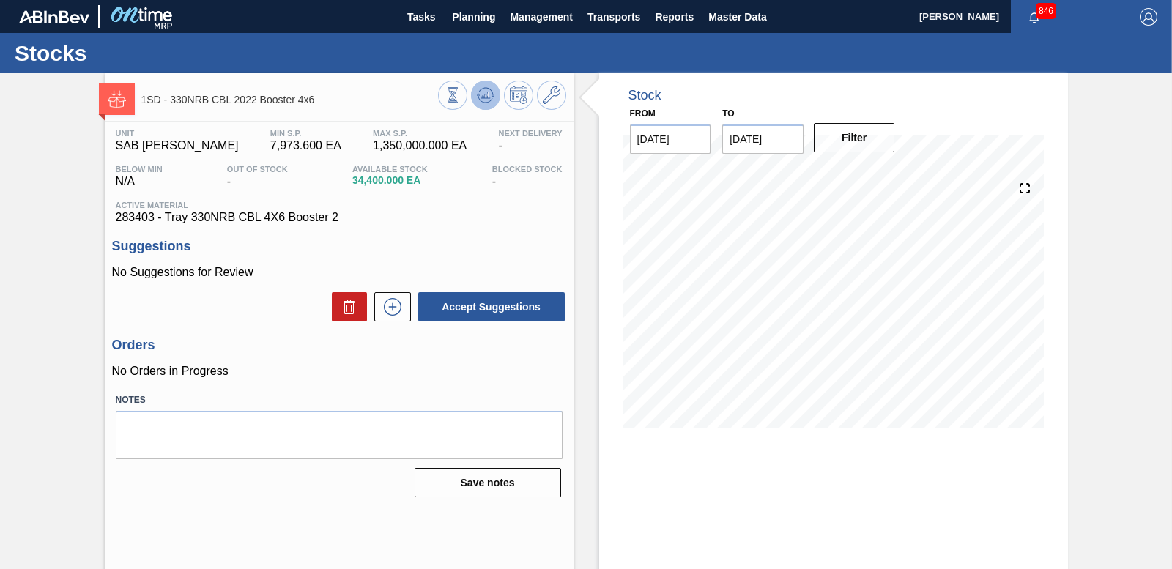
click at [485, 101] on icon at bounding box center [486, 95] width 18 height 18
click at [490, 101] on icon at bounding box center [486, 95] width 18 height 18
click at [491, 101] on icon at bounding box center [486, 95] width 18 height 18
click at [486, 102] on icon at bounding box center [486, 95] width 18 height 18
drag, startPoint x: 116, startPoint y: 215, endPoint x: 155, endPoint y: 217, distance: 39.6
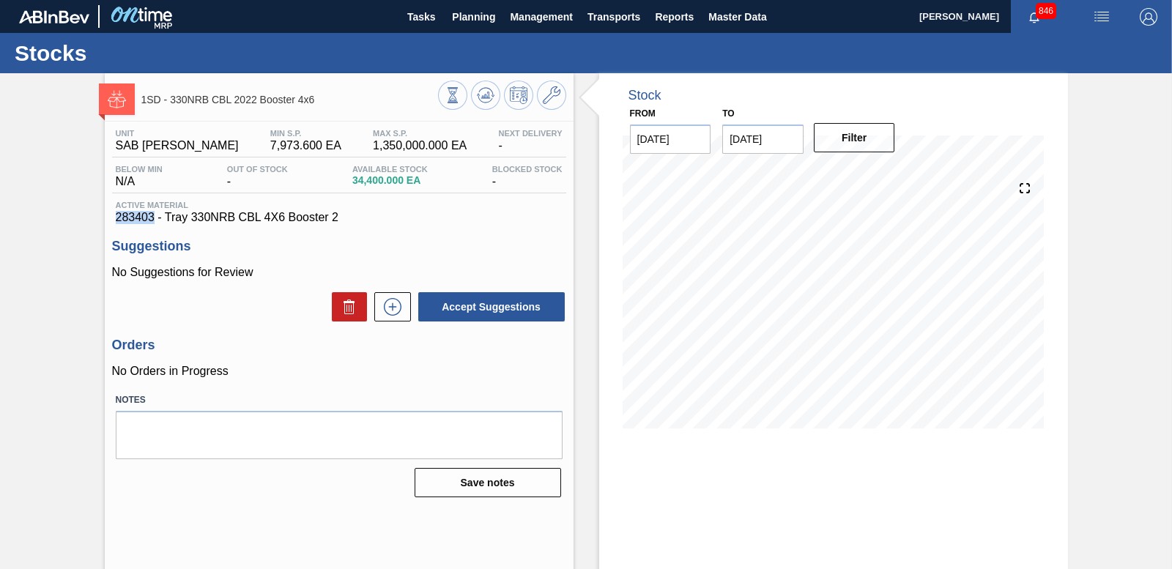
click at [155, 217] on span "283403 - Tray 330NRB CBL 4X6 Booster 2" at bounding box center [339, 217] width 447 height 13
copy span "283403"
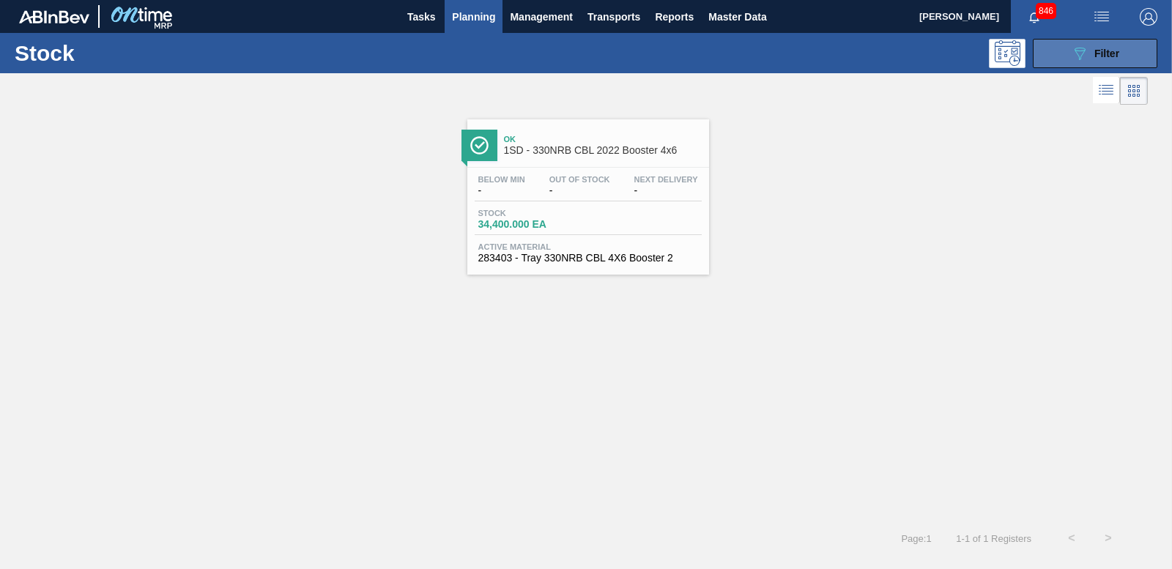
click at [1090, 50] on div "089F7B8B-B2A5-4AFE-B5C0-19BA573D28AC Filter" at bounding box center [1095, 54] width 48 height 18
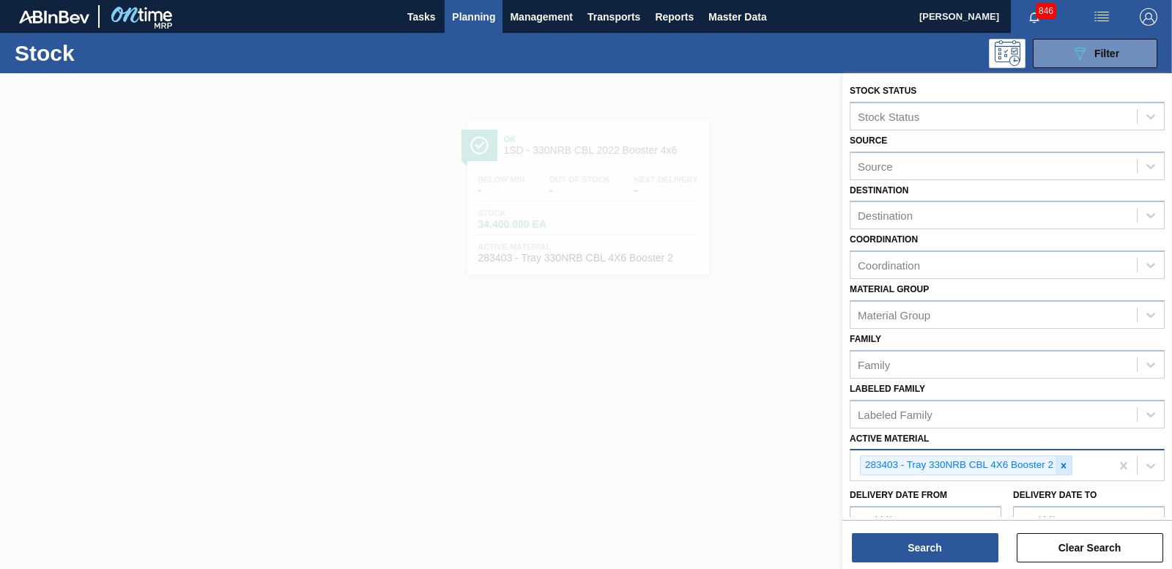
click at [1065, 469] on icon at bounding box center [1064, 466] width 10 height 10
type Material "285154"
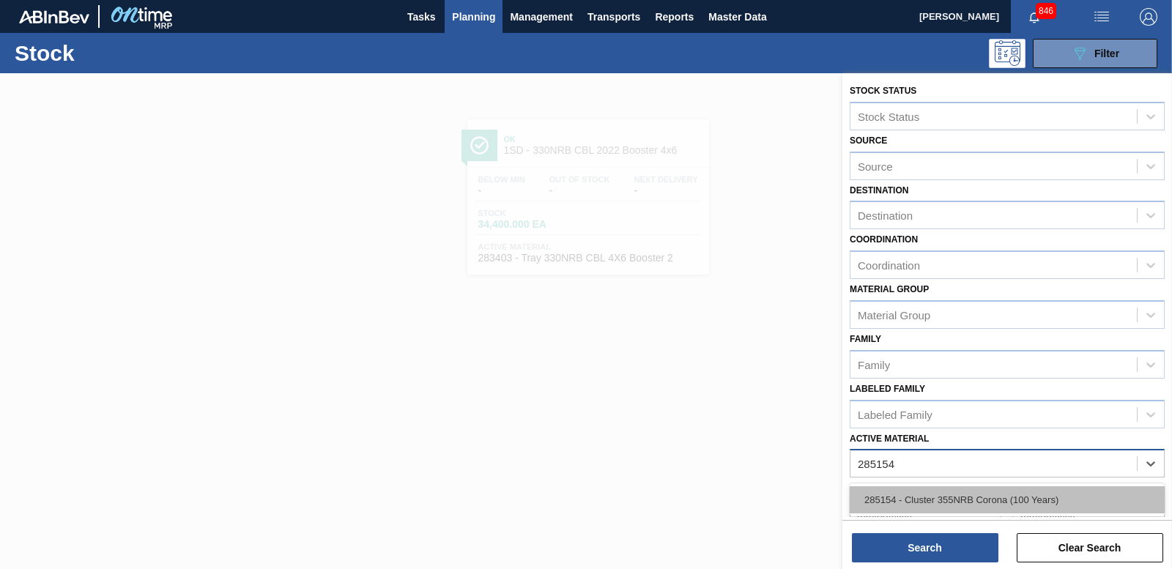
click at [989, 493] on div "285154 - Cluster 355NRB Corona (100 Years)" at bounding box center [1007, 499] width 315 height 27
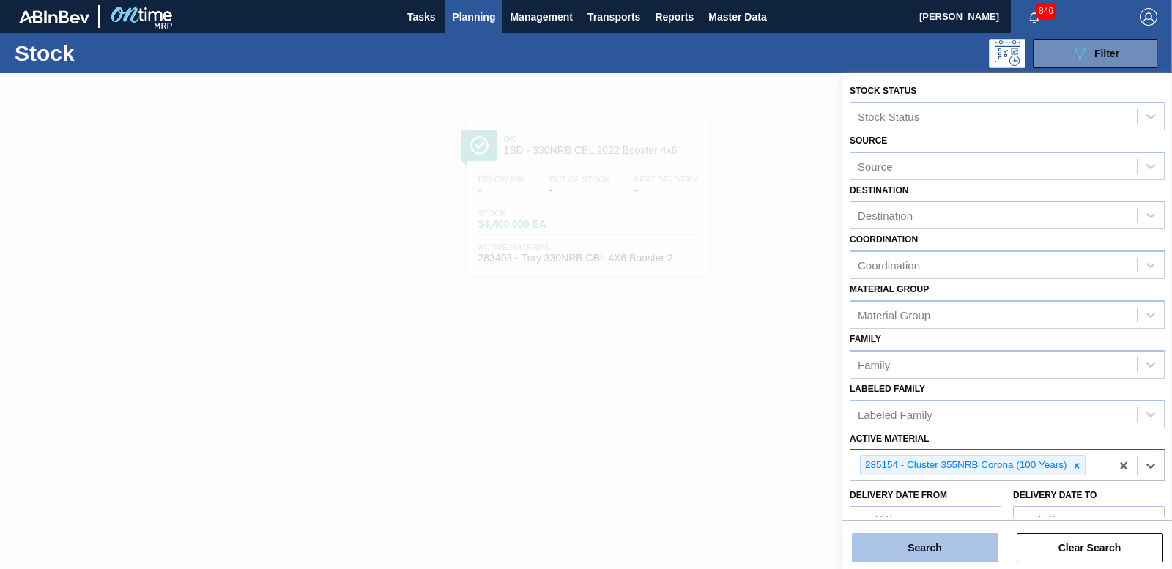
click at [943, 550] on button "Search" at bounding box center [925, 547] width 147 height 29
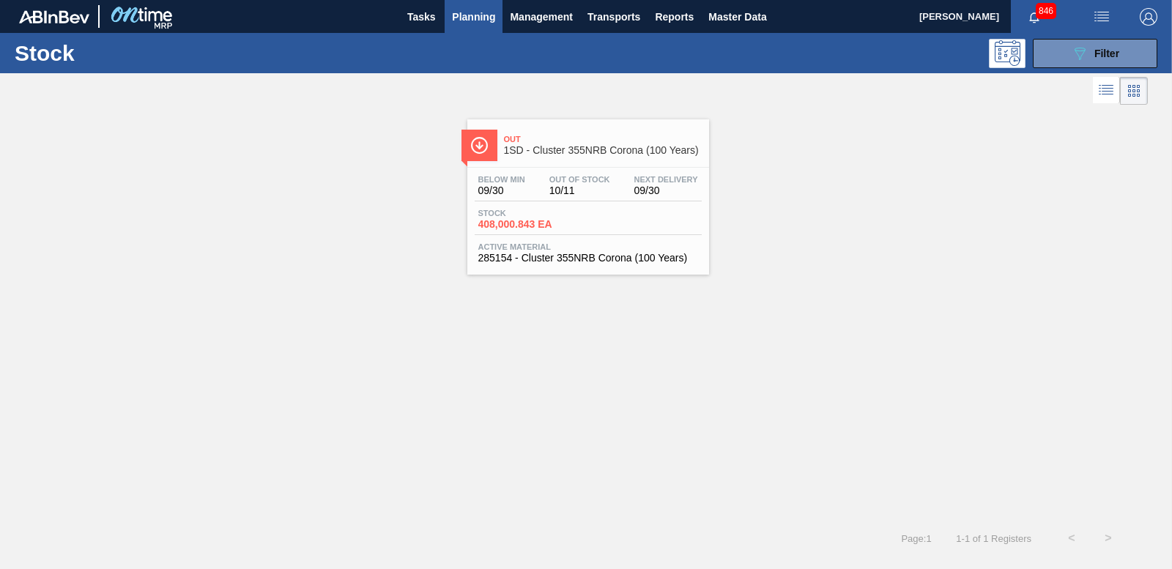
click at [530, 226] on span "408,000.843 EA" at bounding box center [529, 224] width 103 height 11
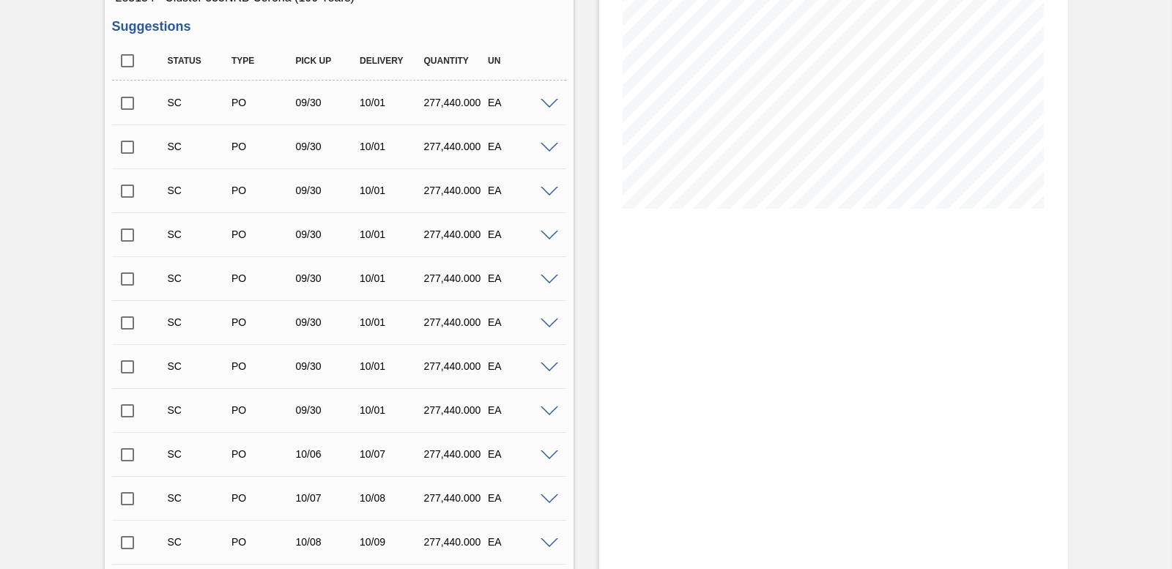
scroll to position [293, 0]
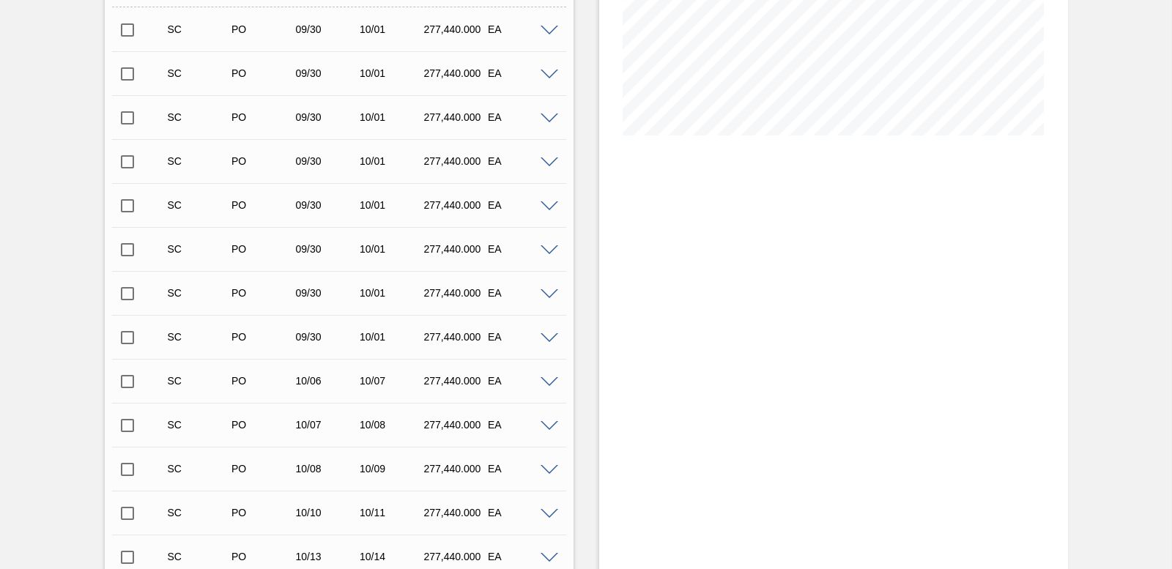
click at [125, 385] on input "checkbox" at bounding box center [127, 381] width 31 height 31
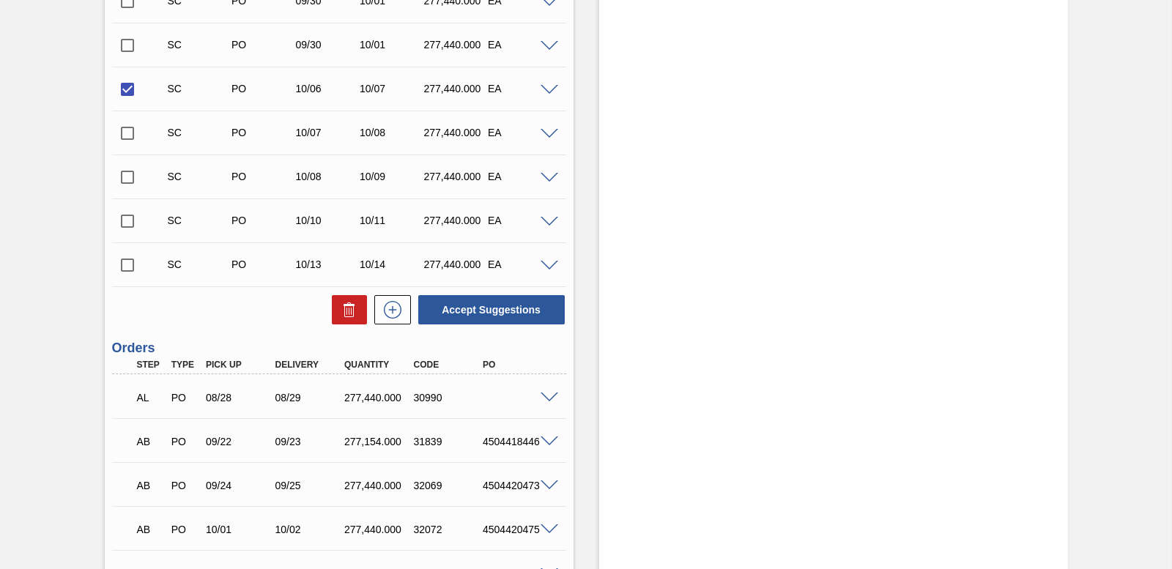
scroll to position [586, 0]
click at [553, 86] on span at bounding box center [550, 89] width 18 height 11
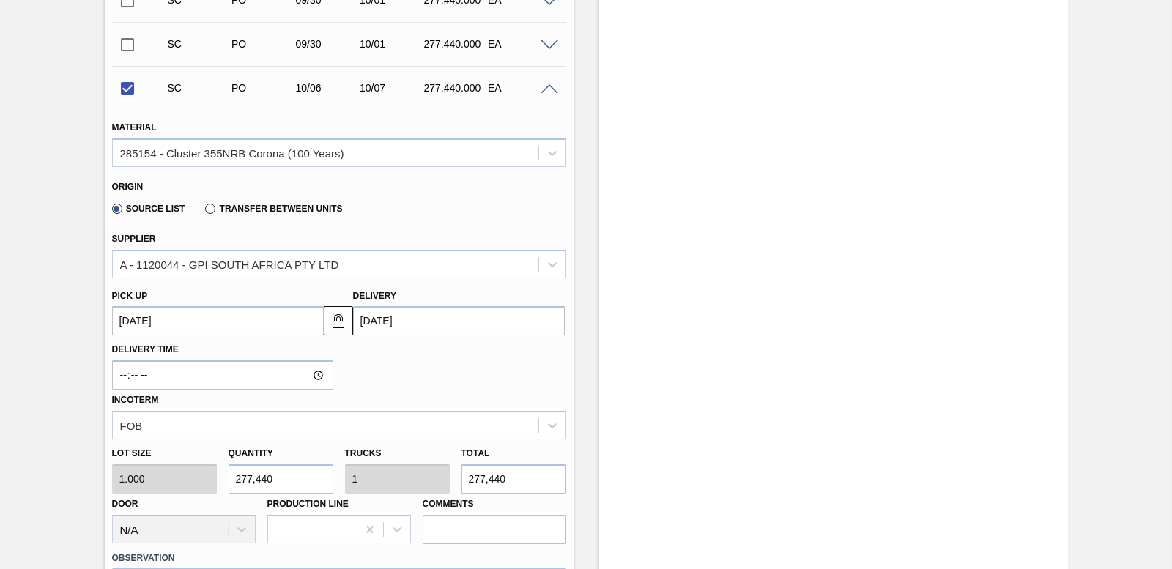
click at [550, 86] on span at bounding box center [550, 89] width 18 height 11
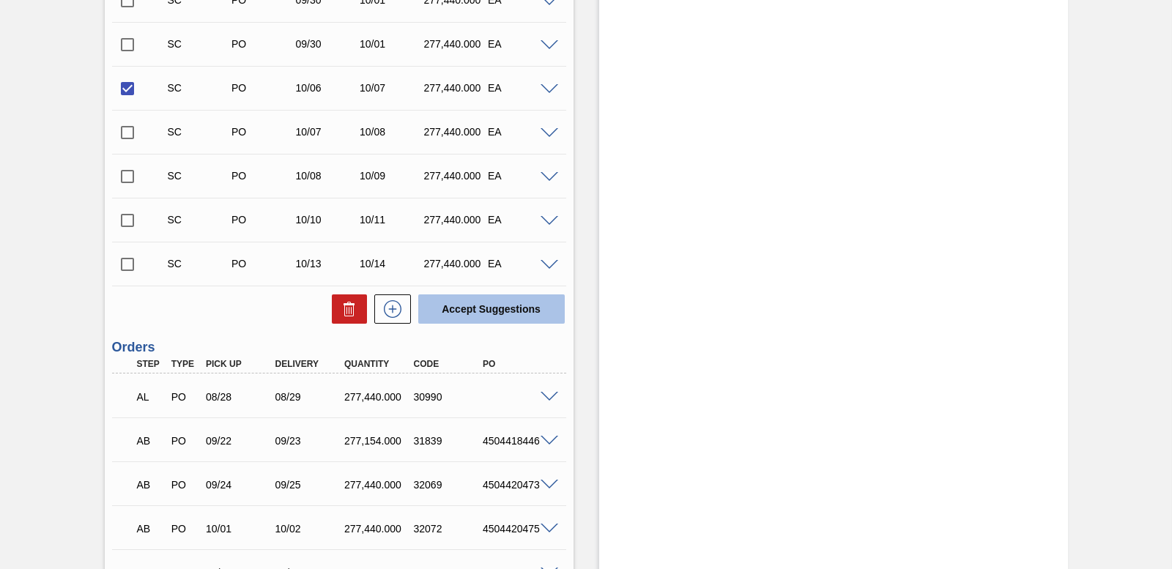
click at [478, 308] on button "Accept Suggestions" at bounding box center [491, 309] width 147 height 29
checkbox input "false"
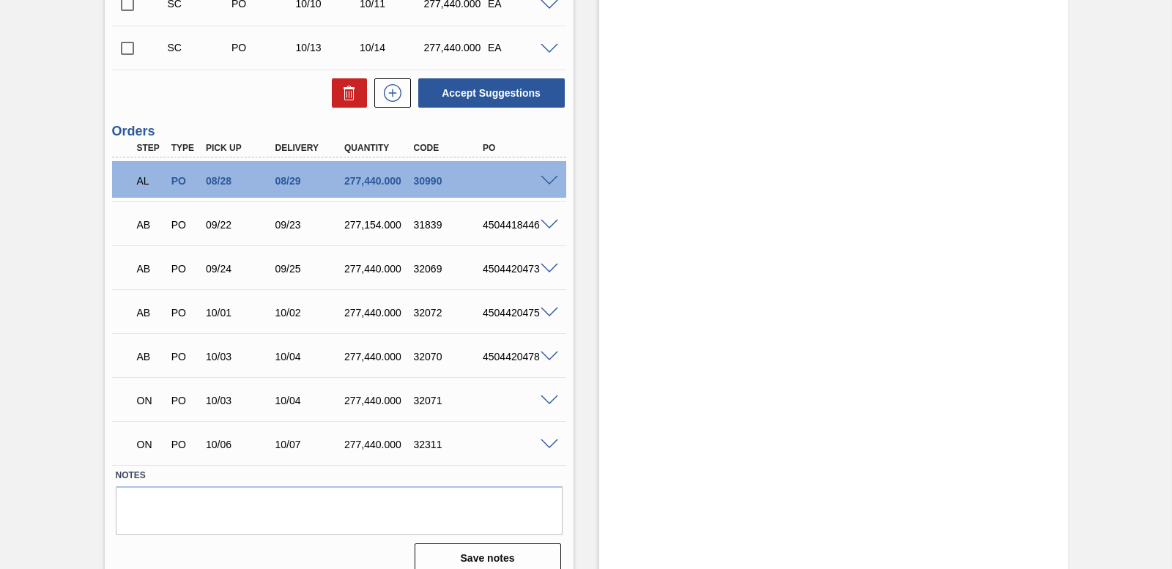
scroll to position [774, 0]
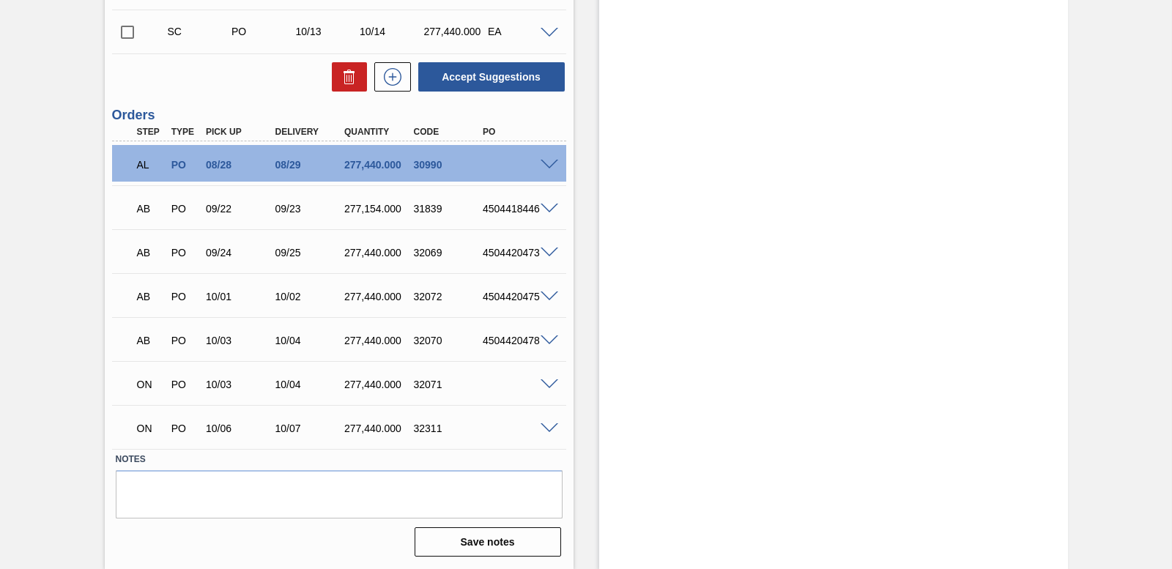
click at [548, 380] on span at bounding box center [550, 385] width 18 height 11
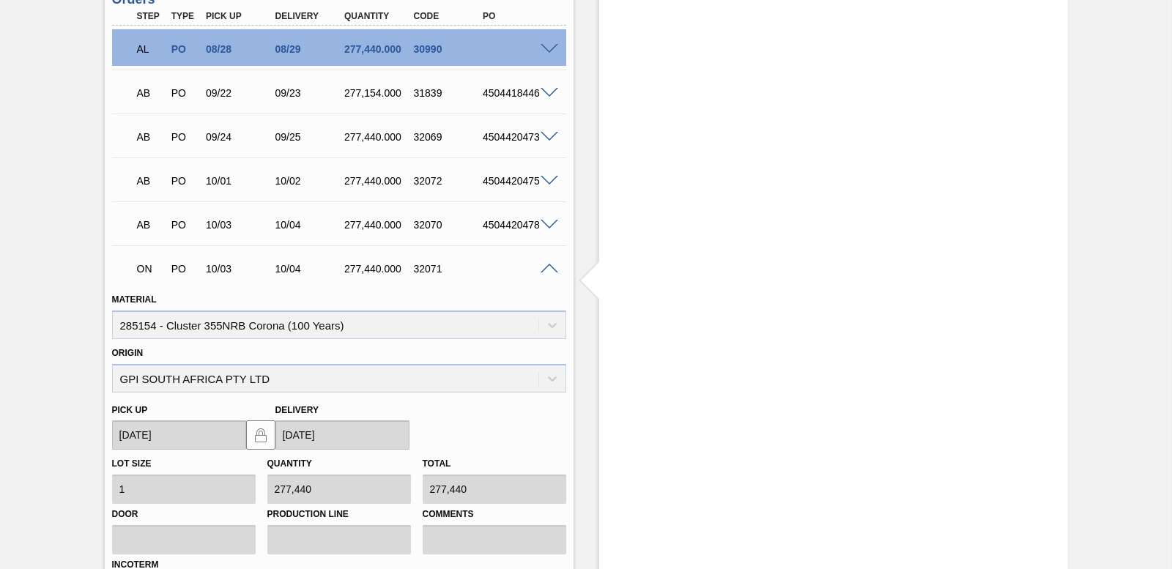
scroll to position [848, 0]
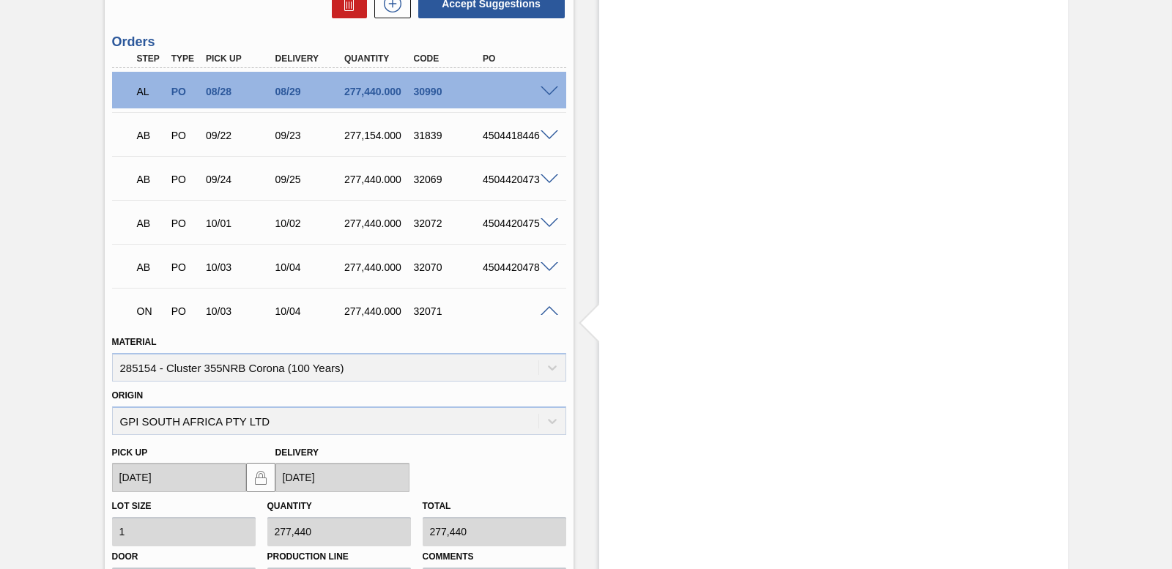
click at [546, 306] on span at bounding box center [550, 311] width 18 height 11
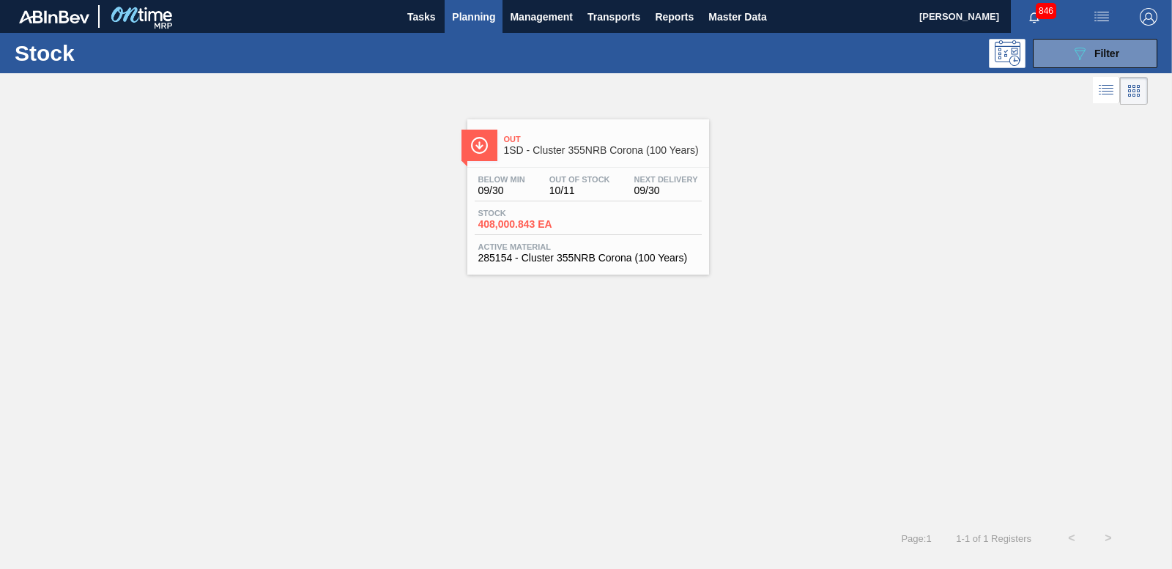
click at [473, 15] on span "Planning" at bounding box center [473, 17] width 43 height 18
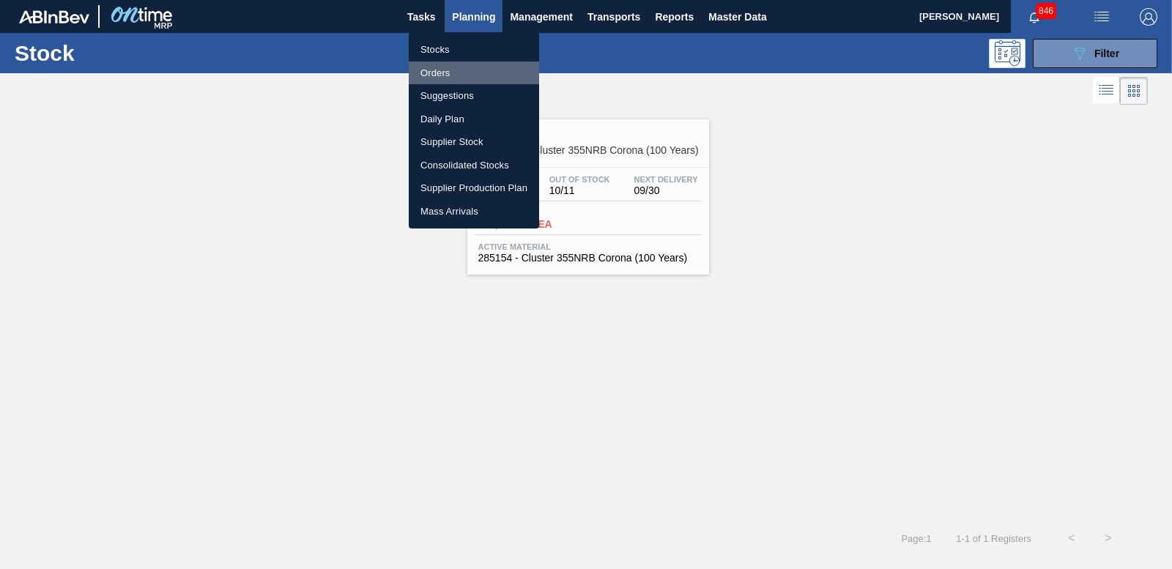
click at [431, 70] on li "Orders" at bounding box center [474, 73] width 130 height 23
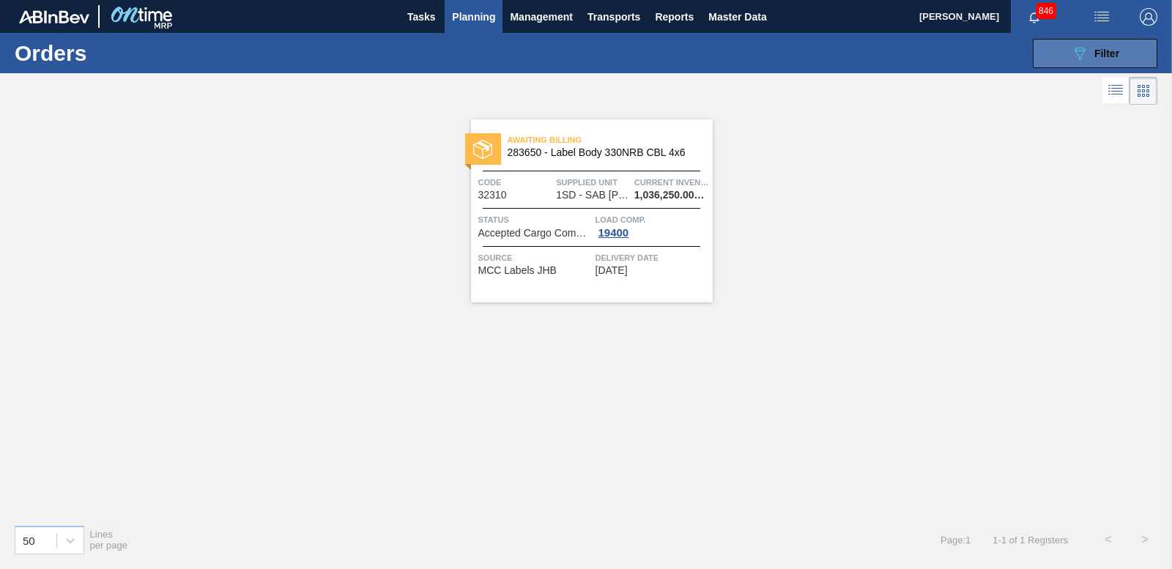
click at [1080, 43] on button "089F7B8B-B2A5-4AFE-B5C0-19BA573D28AC Filter" at bounding box center [1095, 53] width 125 height 29
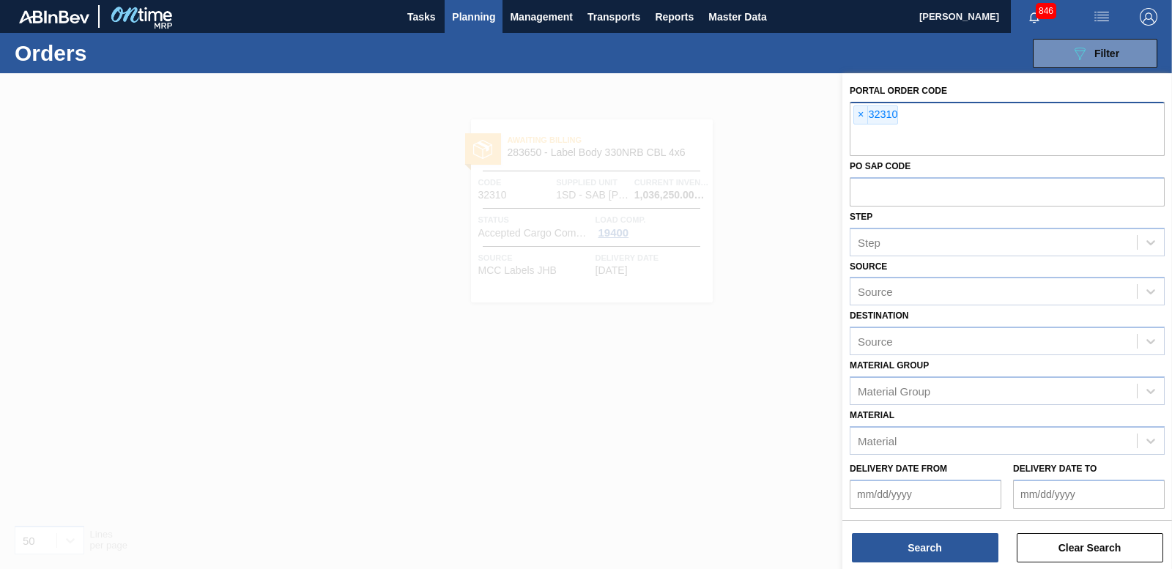
click at [860, 113] on span "×" at bounding box center [861, 115] width 14 height 18
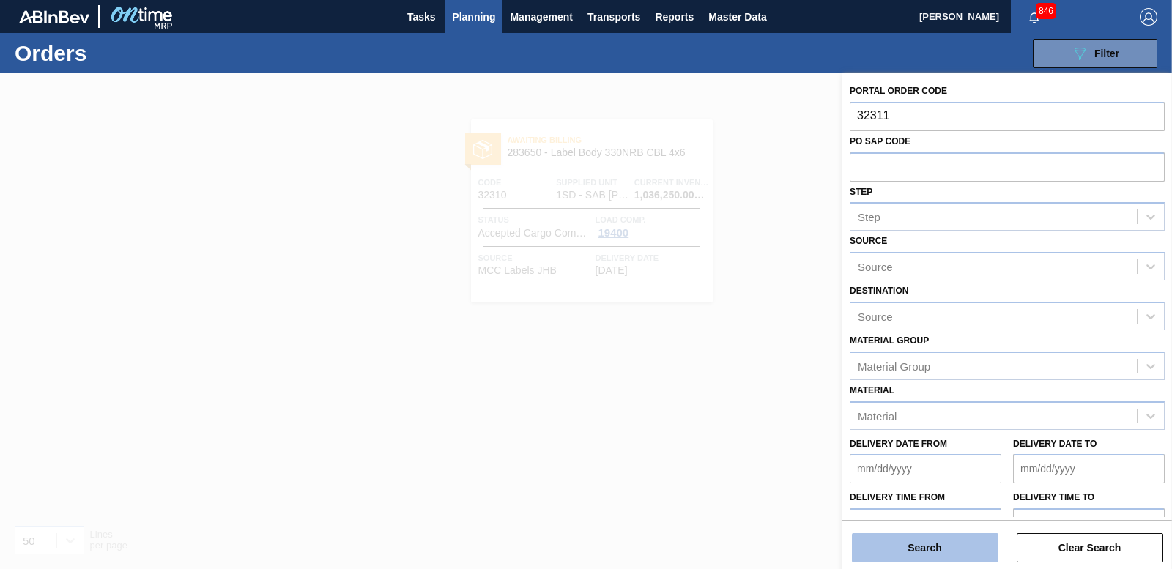
type input "32311"
click at [962, 558] on button "Search" at bounding box center [925, 547] width 147 height 29
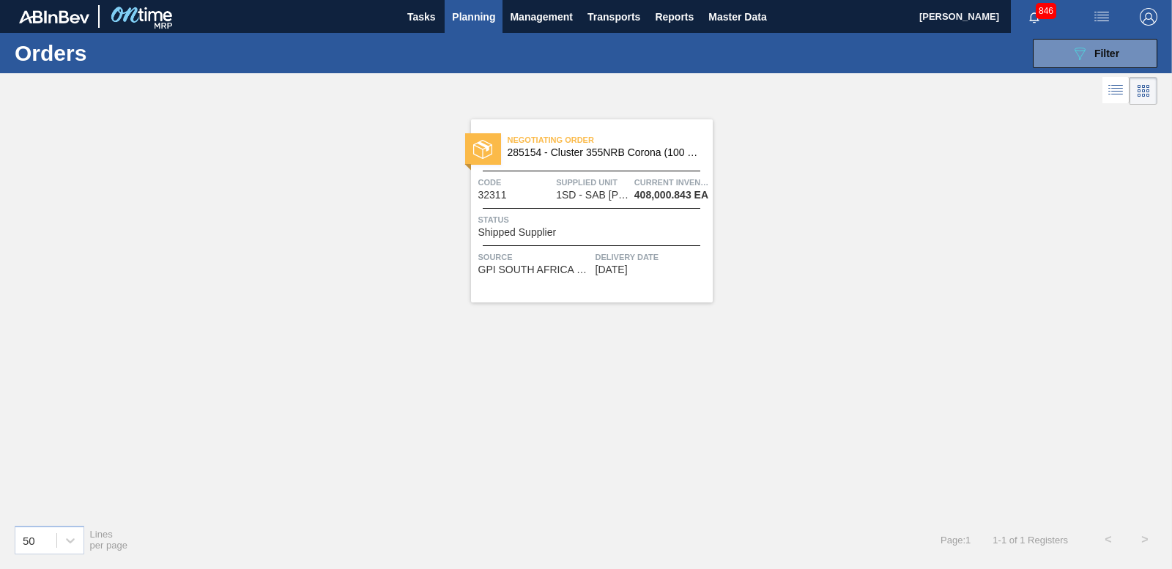
click at [609, 222] on span "Status" at bounding box center [593, 219] width 231 height 15
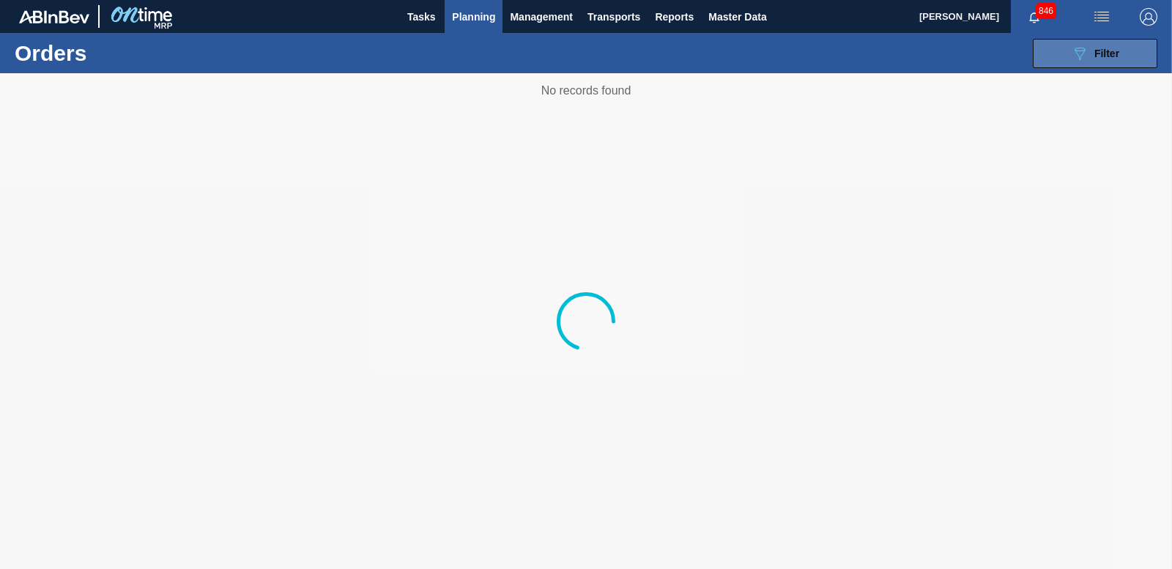
click at [1067, 59] on button "089F7B8B-B2A5-4AFE-B5C0-19BA573D28AC Filter" at bounding box center [1095, 53] width 125 height 29
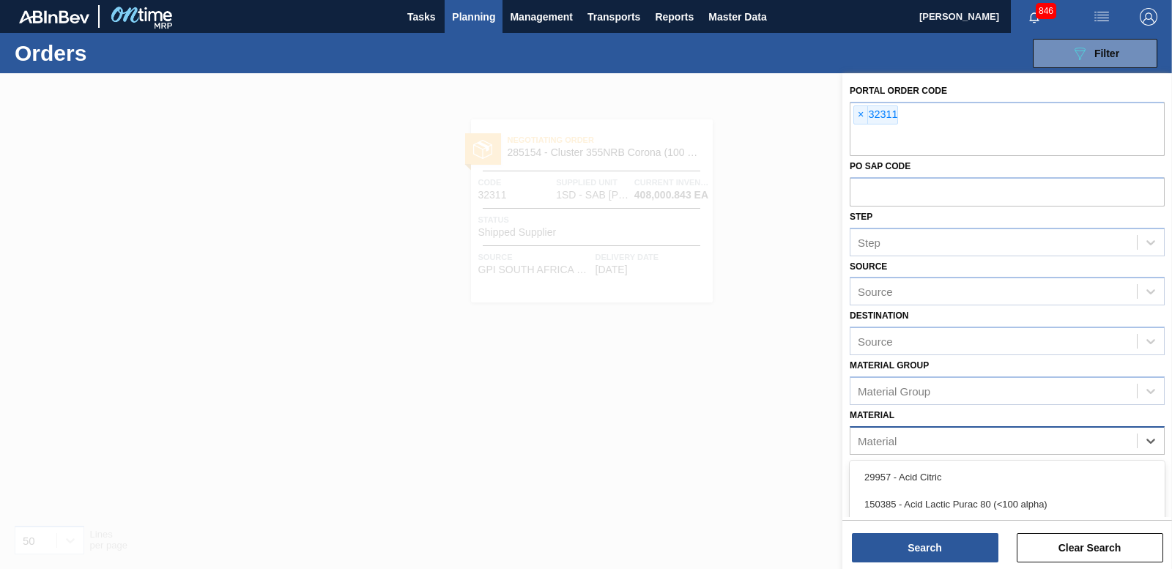
click at [941, 448] on div "Material" at bounding box center [994, 440] width 286 height 21
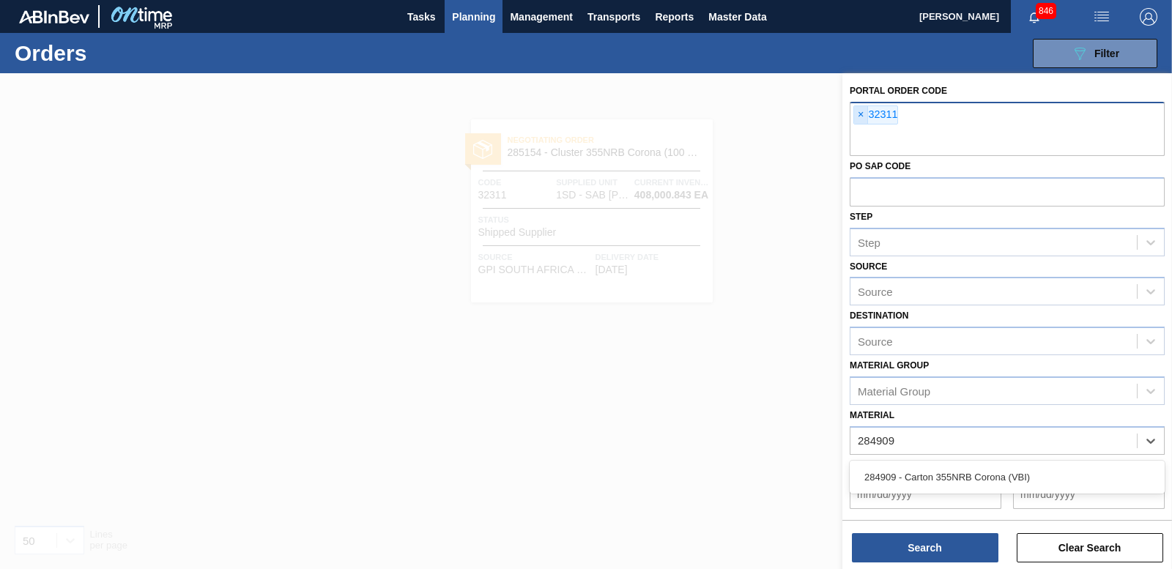
type input "284909"
click at [860, 119] on span "×" at bounding box center [861, 115] width 14 height 18
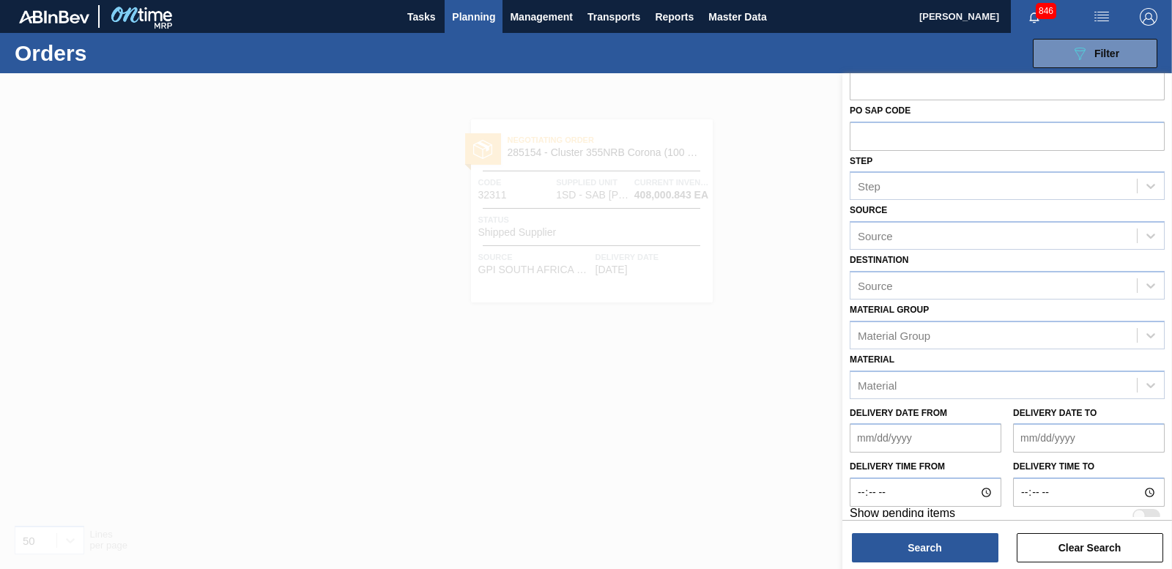
scroll to position [45, 0]
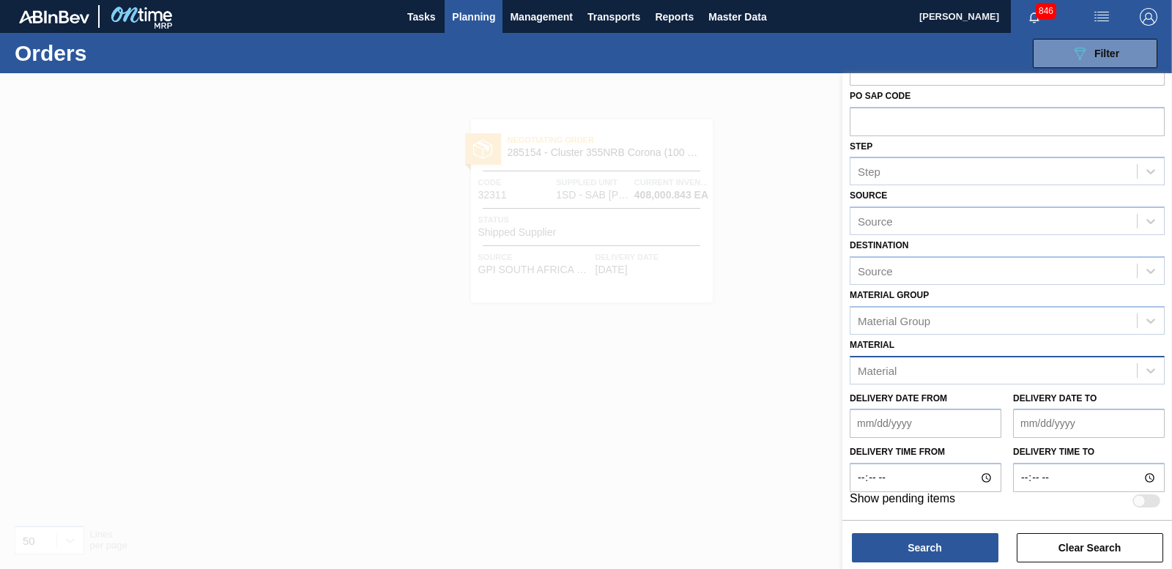
click at [904, 372] on div "Material" at bounding box center [994, 370] width 286 height 21
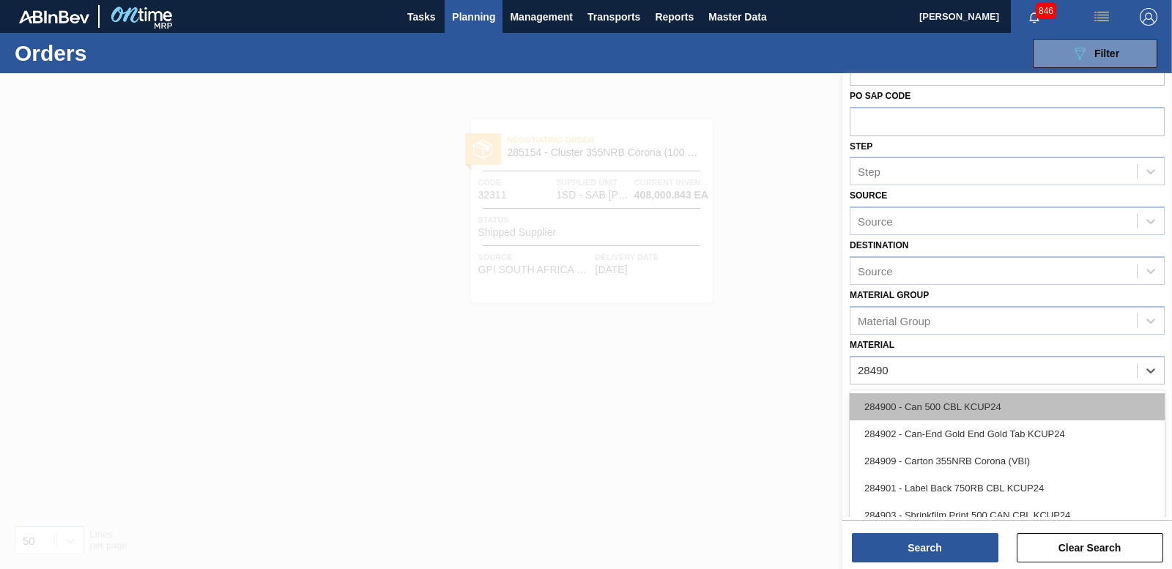
type input "284909"
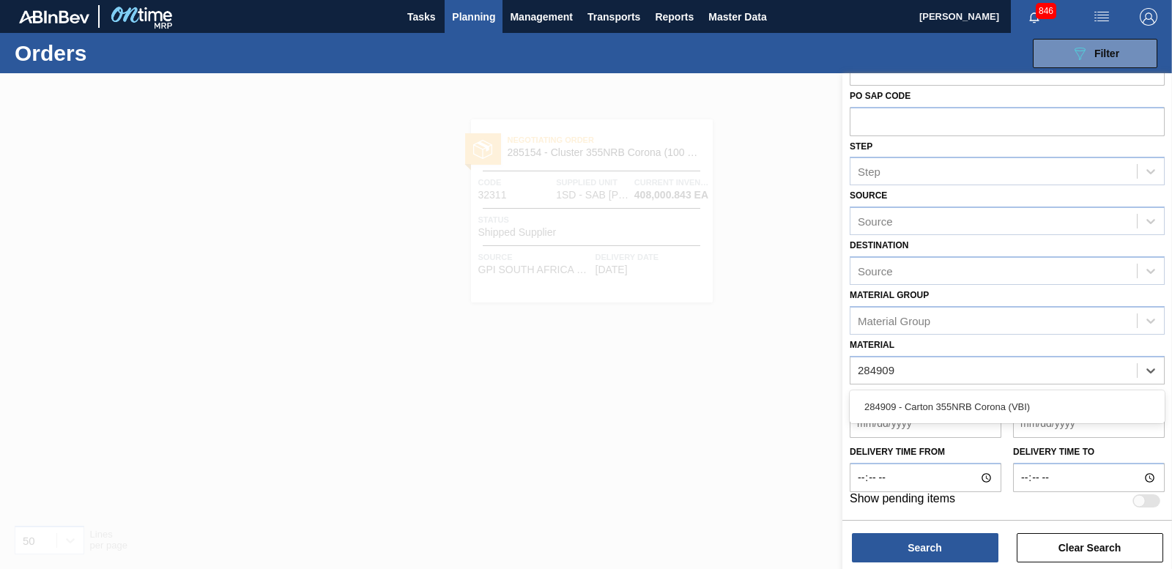
click at [925, 412] on div "284909 - Carton 355NRB Corona (VBI)" at bounding box center [1007, 406] width 315 height 27
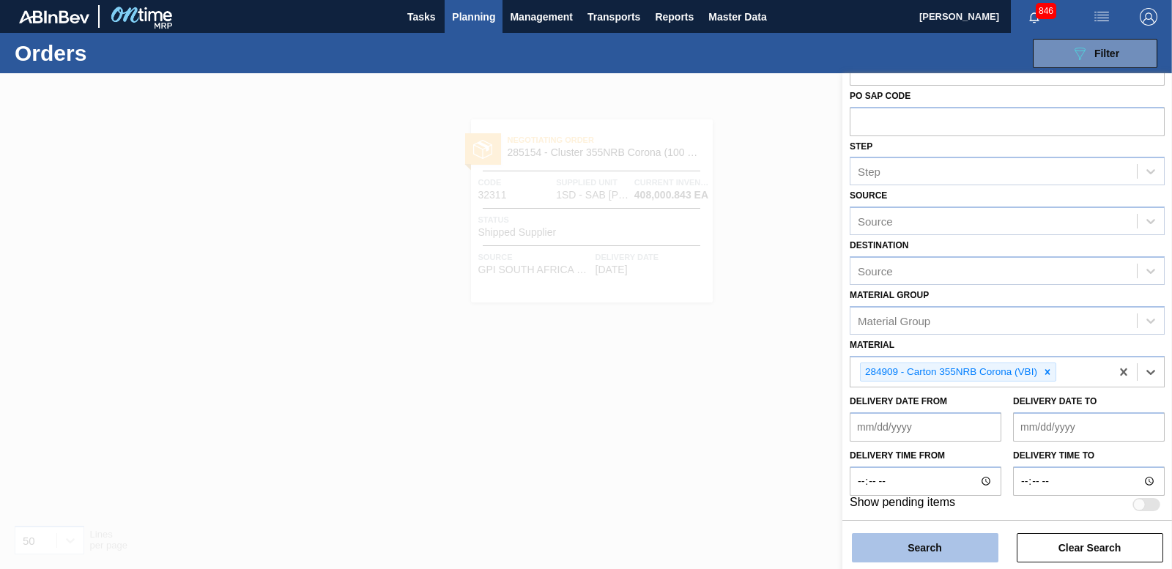
click at [916, 552] on button "Search" at bounding box center [925, 547] width 147 height 29
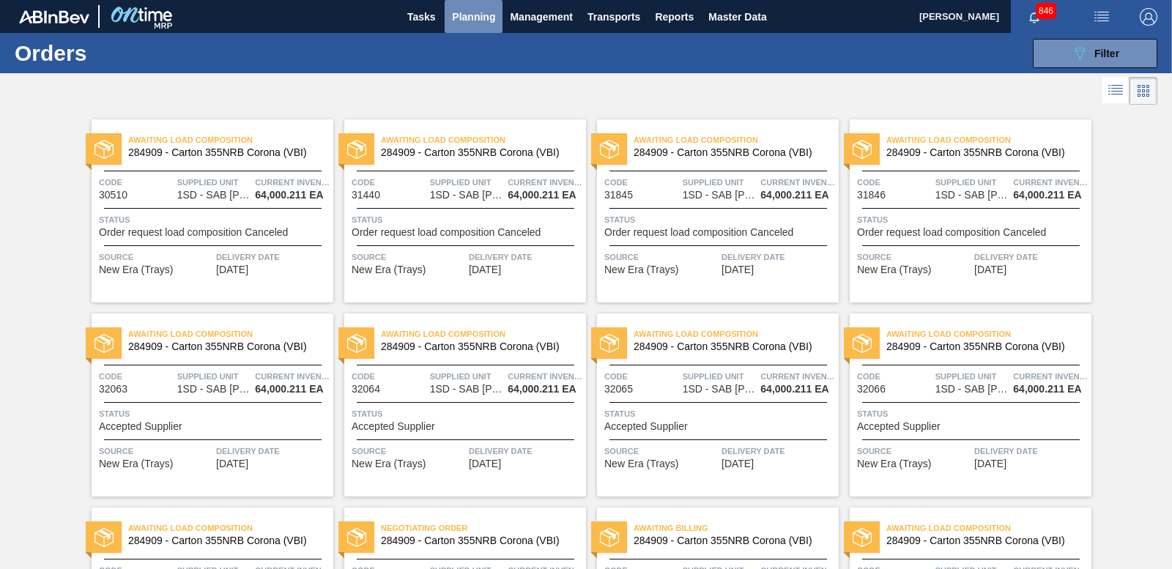
click at [477, 15] on span "Planning" at bounding box center [473, 17] width 43 height 18
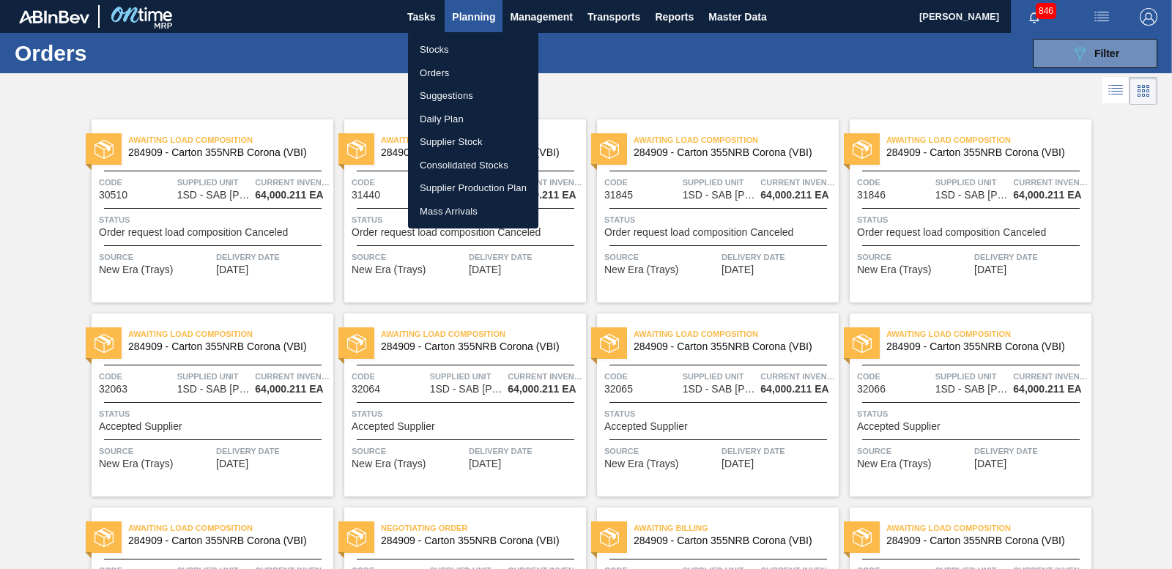
click at [424, 45] on li "Stocks" at bounding box center [473, 49] width 130 height 23
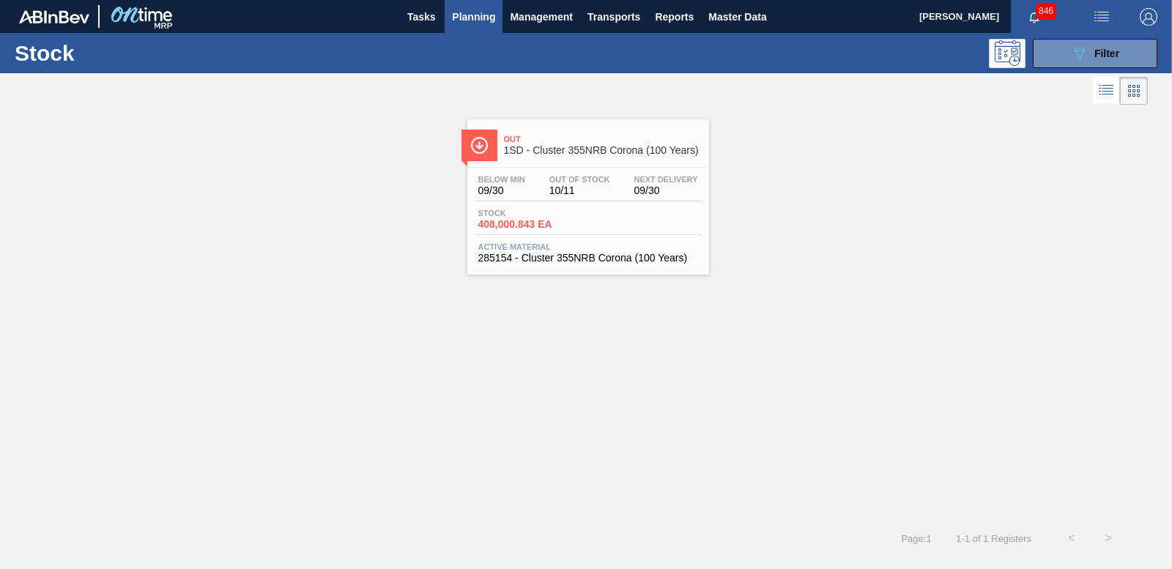
click at [525, 216] on span "Stock" at bounding box center [529, 213] width 103 height 9
click at [1043, 62] on button "089F7B8B-B2A5-4AFE-B5C0-19BA573D28AC Filter" at bounding box center [1095, 53] width 125 height 29
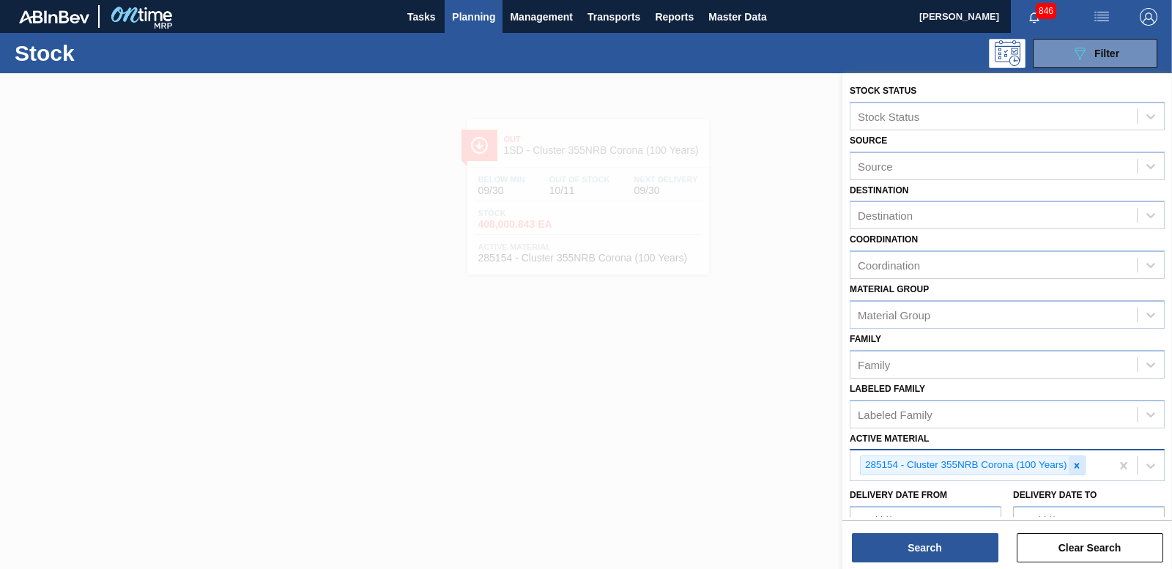
click at [1075, 464] on icon at bounding box center [1077, 466] width 10 height 10
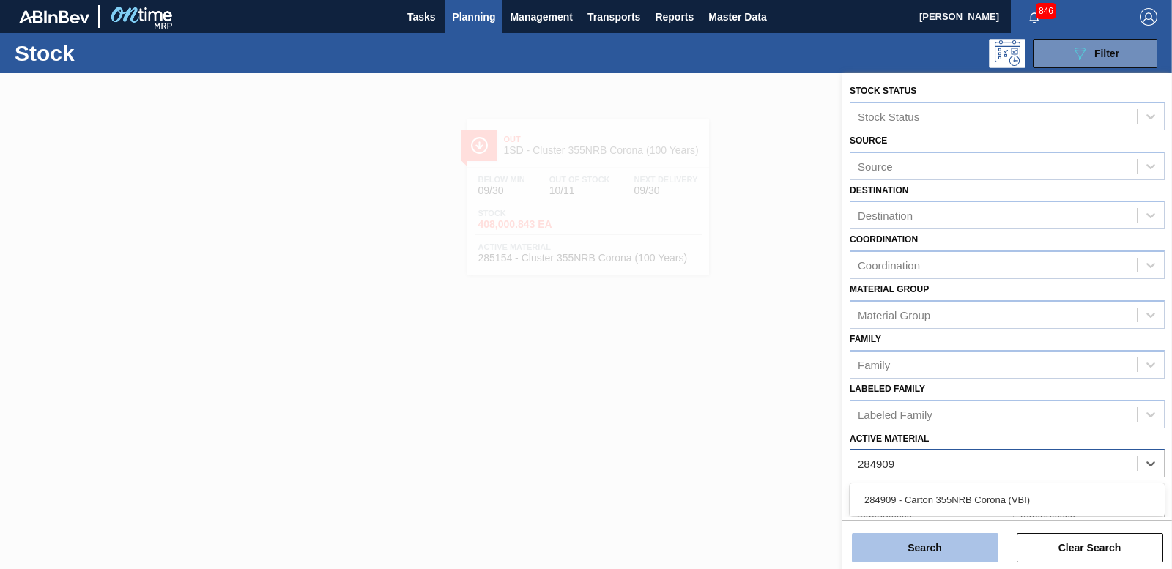
type Material "284909"
click at [967, 547] on button "Search" at bounding box center [925, 547] width 147 height 29
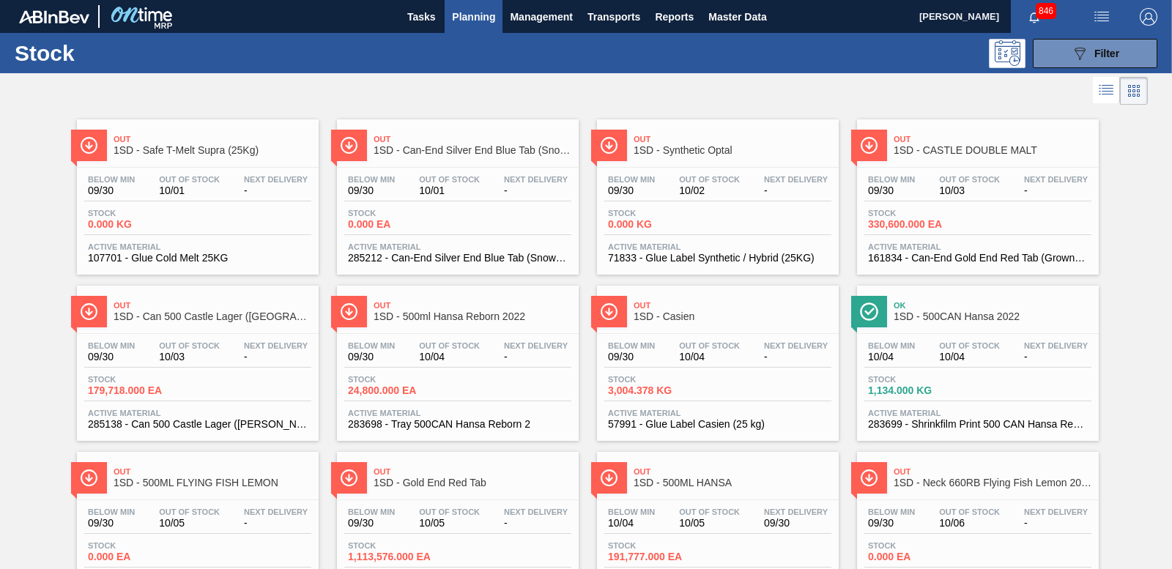
click at [473, 4] on button "Planning" at bounding box center [474, 16] width 58 height 33
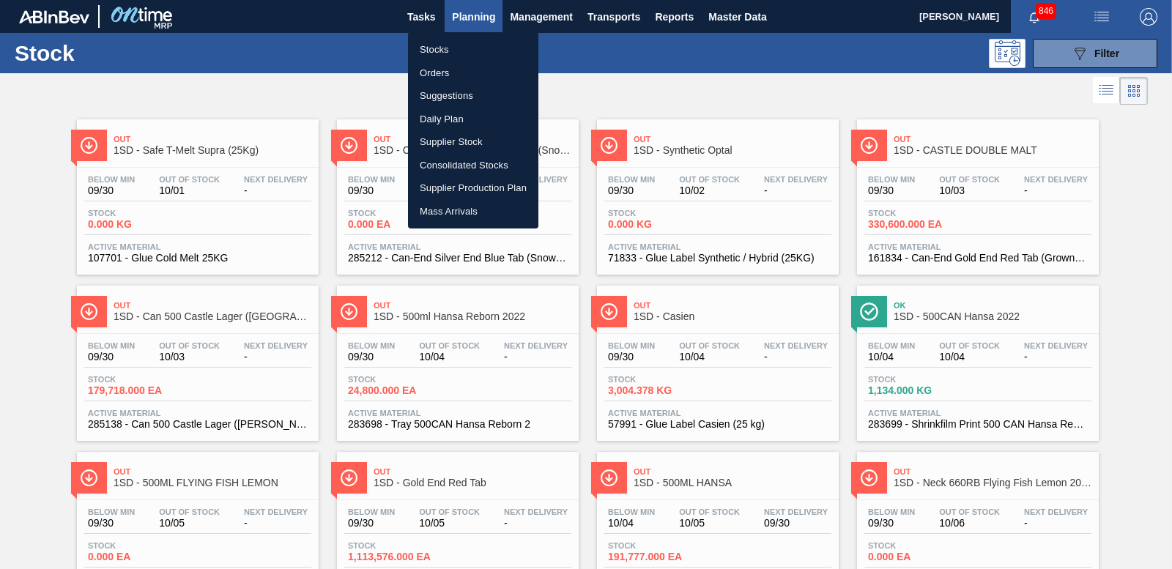
click at [430, 48] on li "Stocks" at bounding box center [473, 49] width 130 height 23
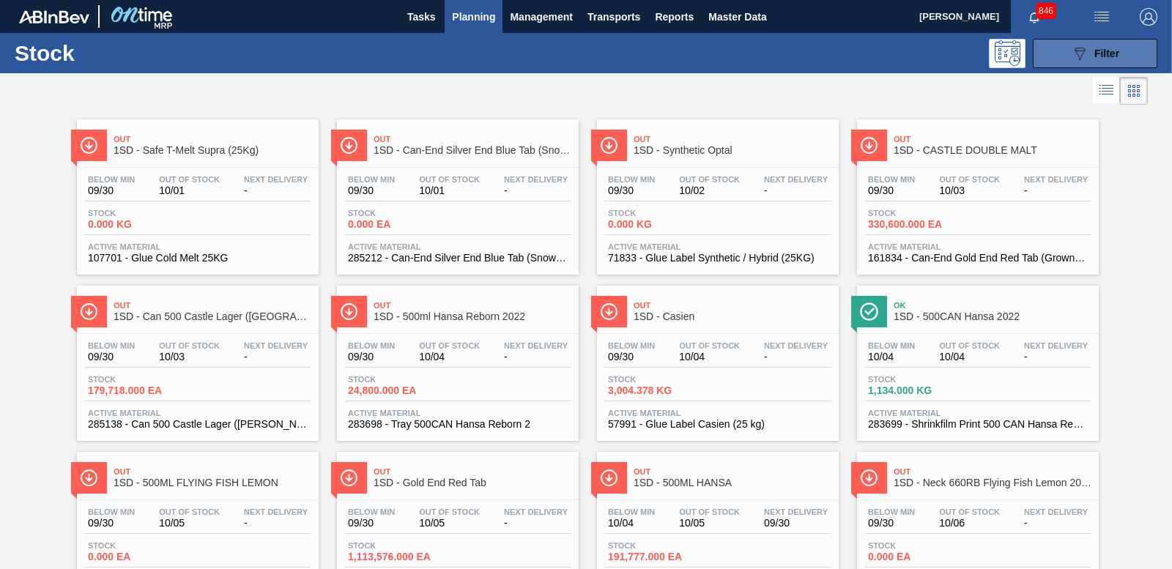
click at [1084, 50] on icon "089F7B8B-B2A5-4AFE-B5C0-19BA573D28AC" at bounding box center [1080, 54] width 18 height 18
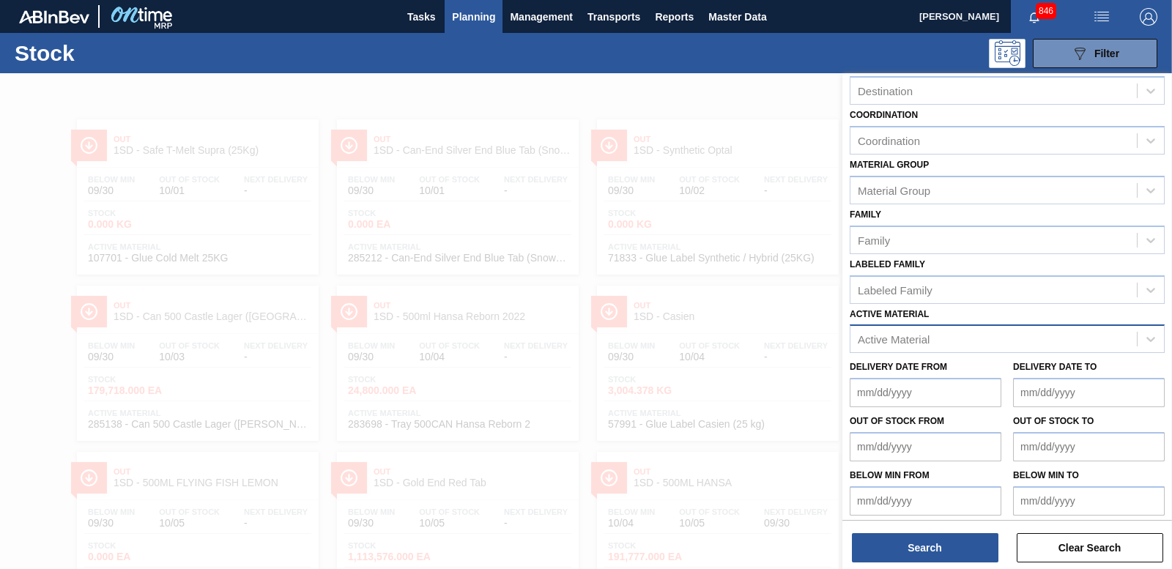
scroll to position [130, 0]
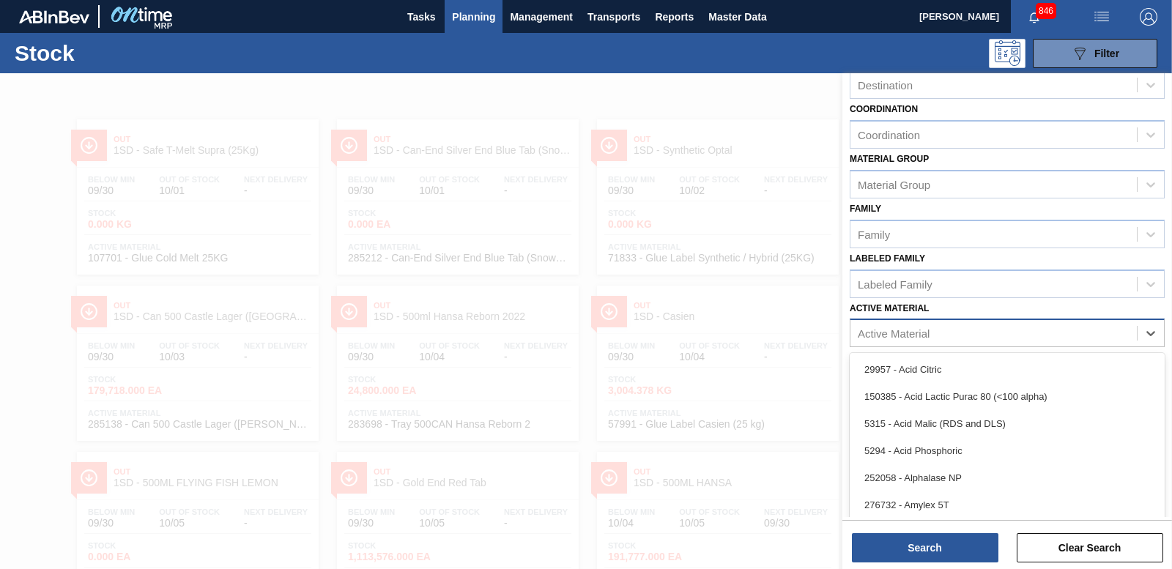
click at [872, 336] on div "Active Material" at bounding box center [894, 333] width 72 height 12
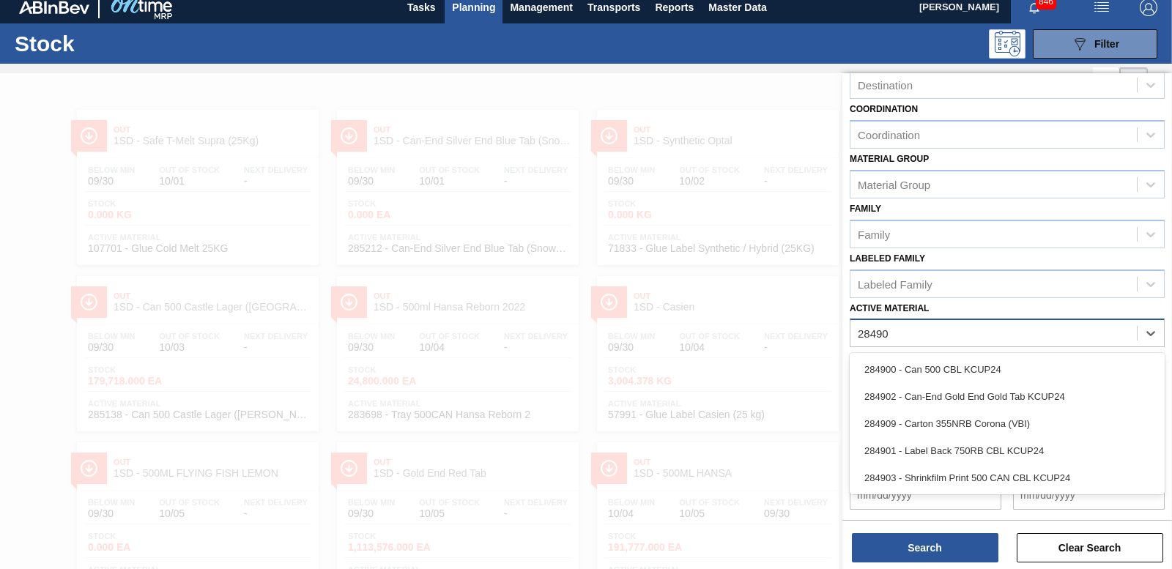
type Material "284909"
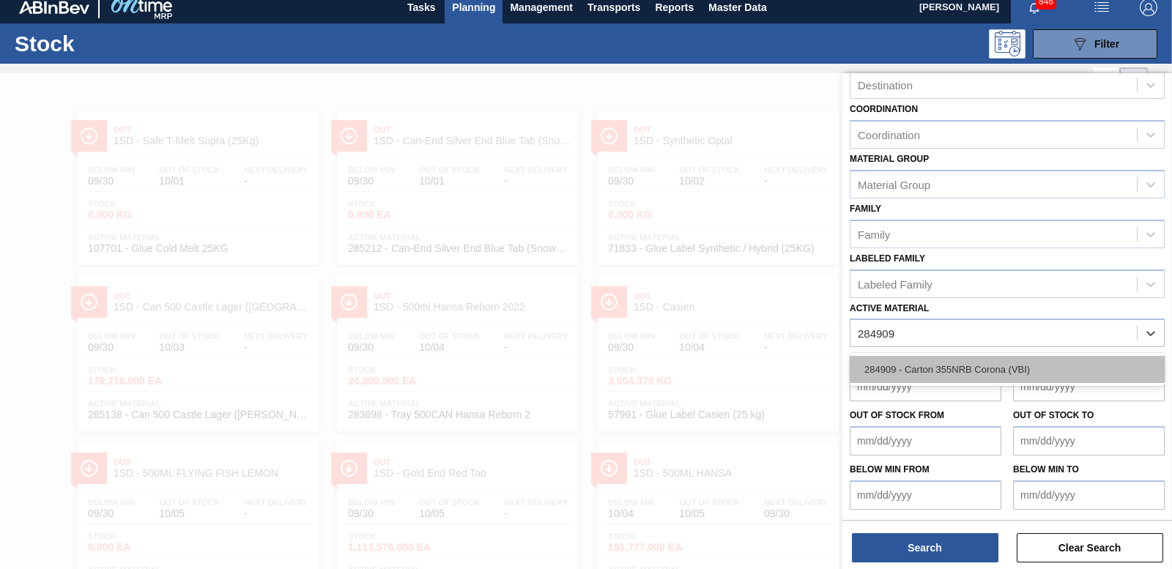
click at [909, 375] on div "284909 - Carton 355NRB Corona (VBI)" at bounding box center [1007, 369] width 315 height 27
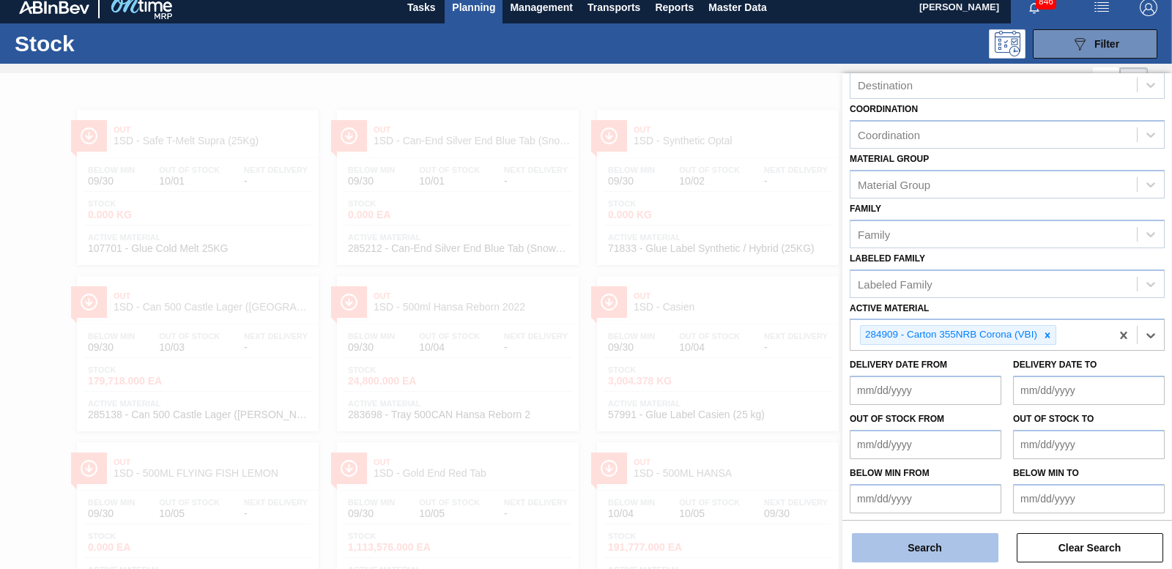
click at [923, 551] on button "Search" at bounding box center [925, 547] width 147 height 29
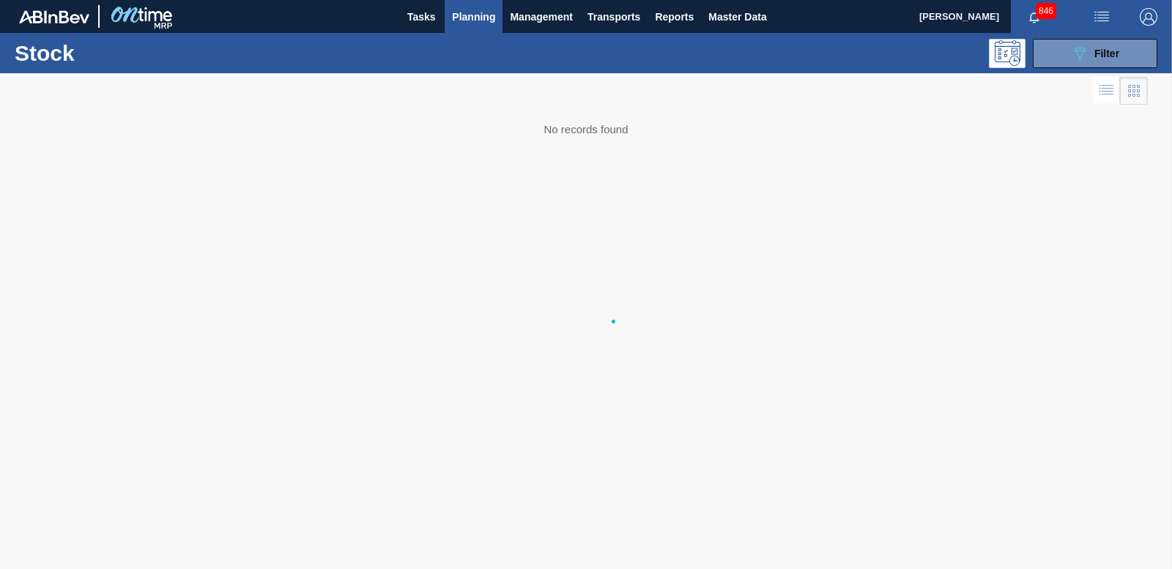
scroll to position [0, 0]
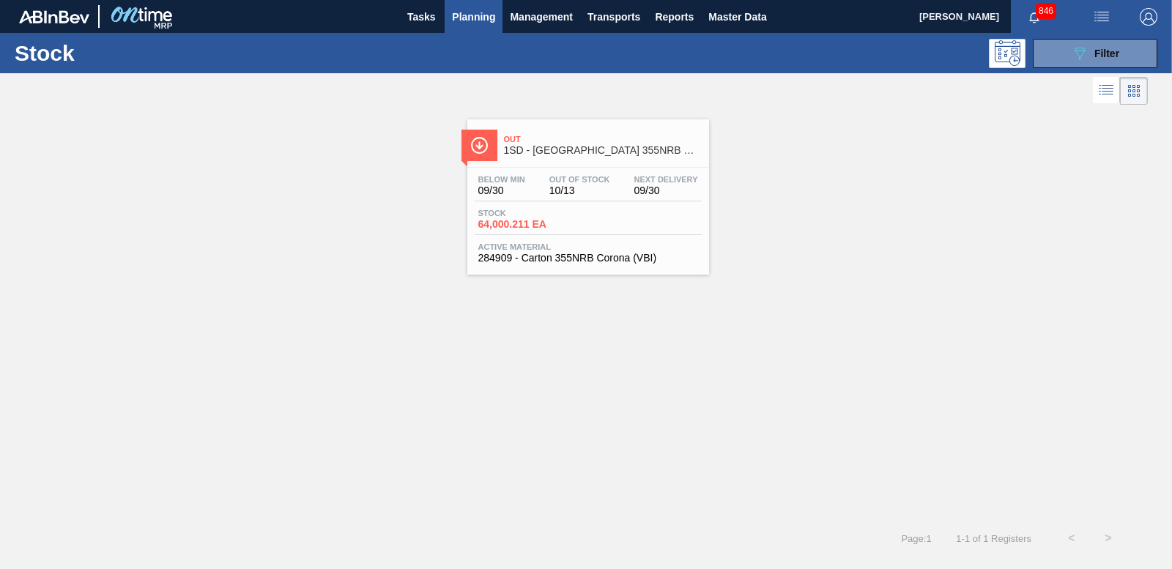
click at [517, 229] on span "64,000.211 EA" at bounding box center [529, 224] width 103 height 11
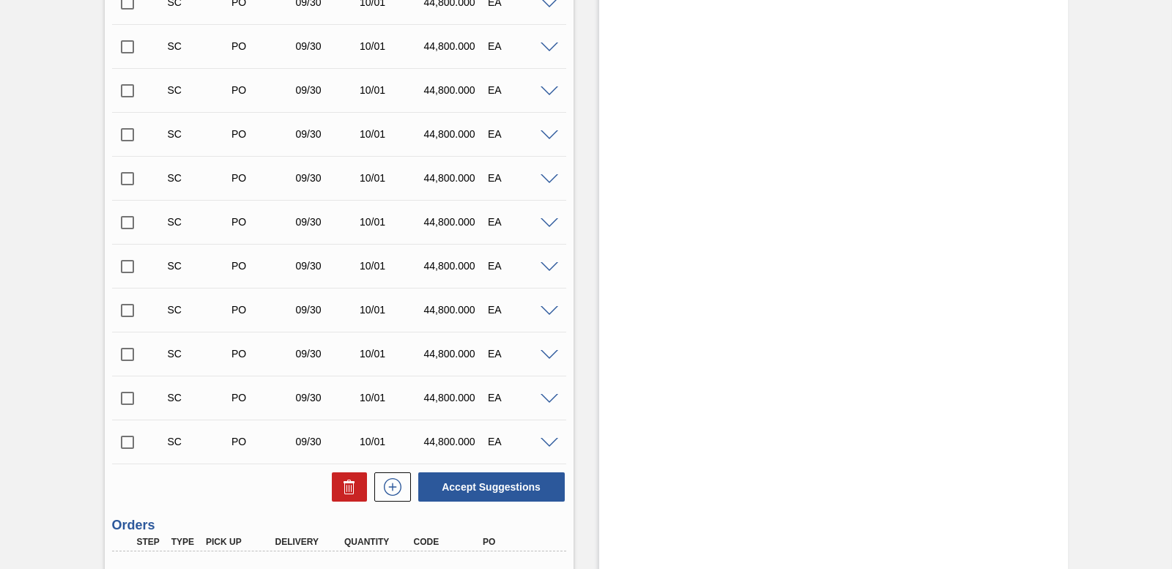
scroll to position [1785, 0]
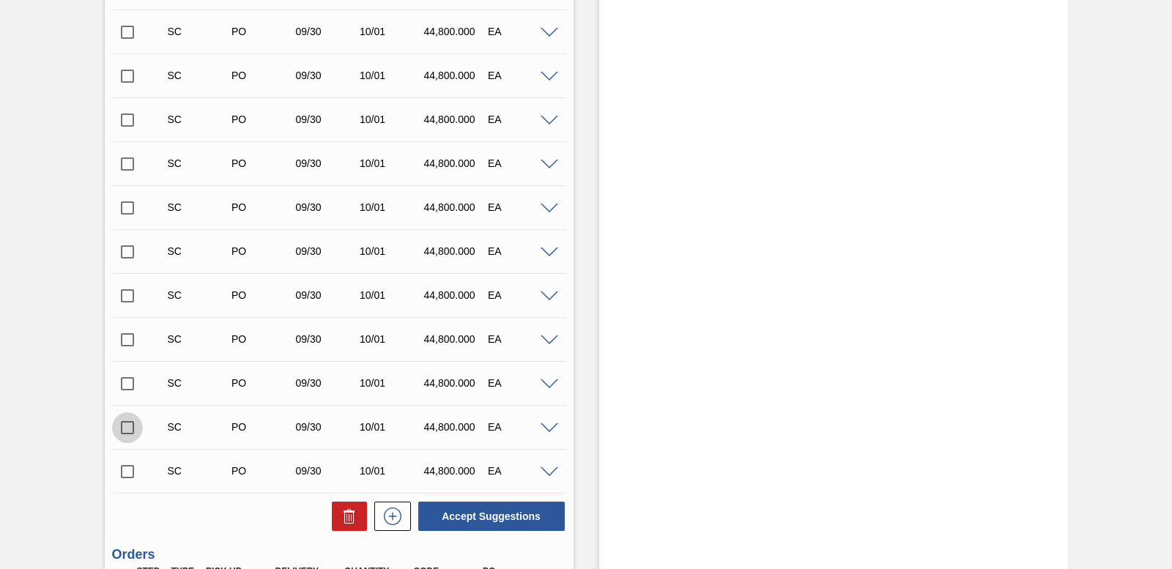
click at [127, 432] on input "checkbox" at bounding box center [127, 427] width 31 height 31
click at [547, 423] on span at bounding box center [550, 428] width 18 height 11
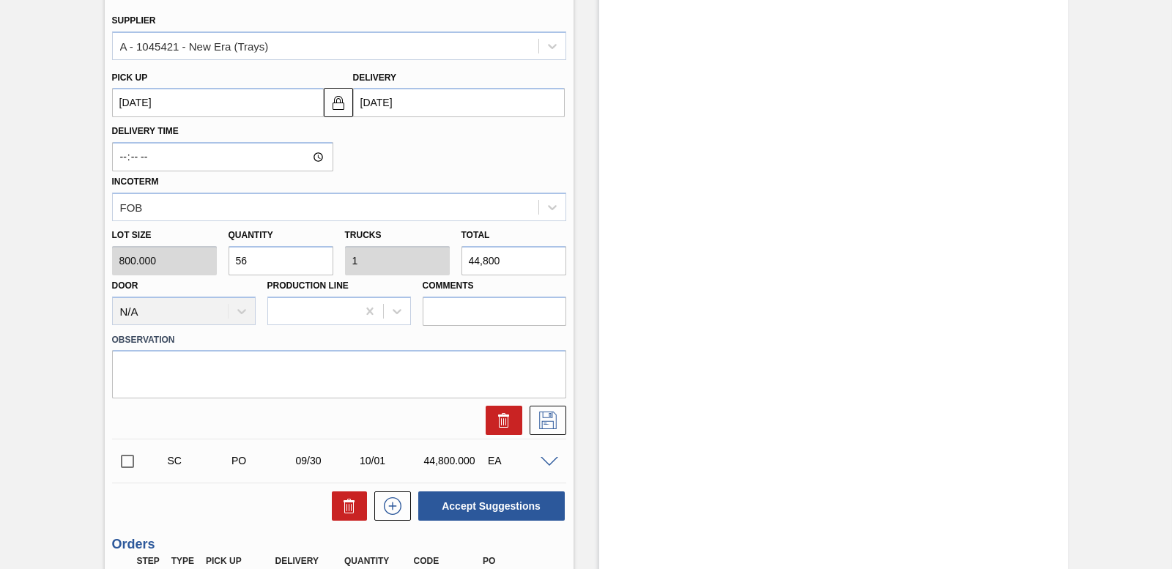
scroll to position [2372, 0]
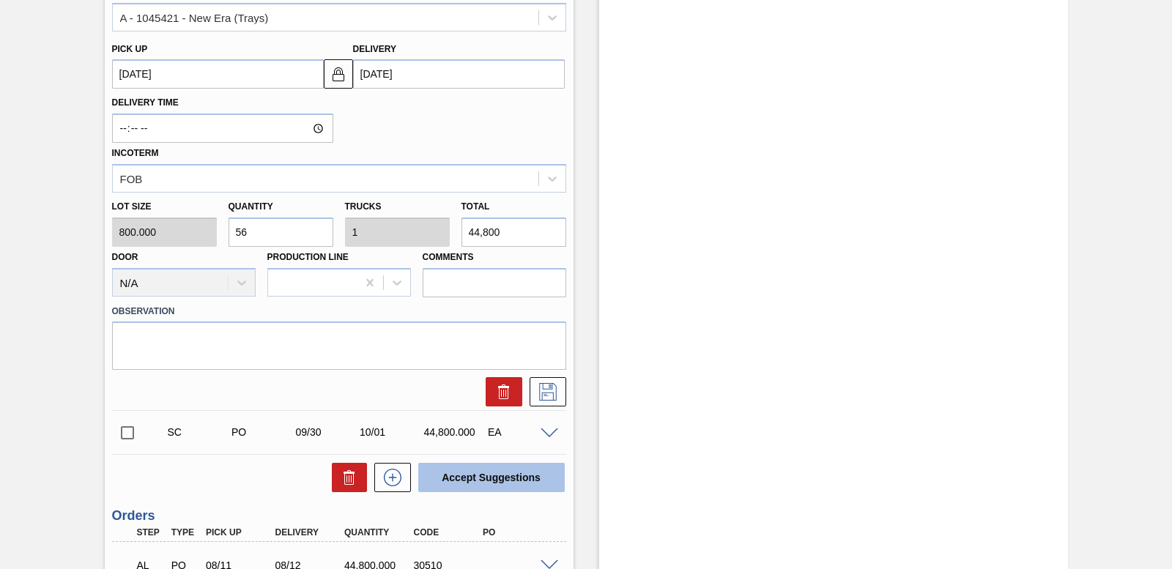
click at [493, 471] on button "Accept Suggestions" at bounding box center [491, 477] width 147 height 29
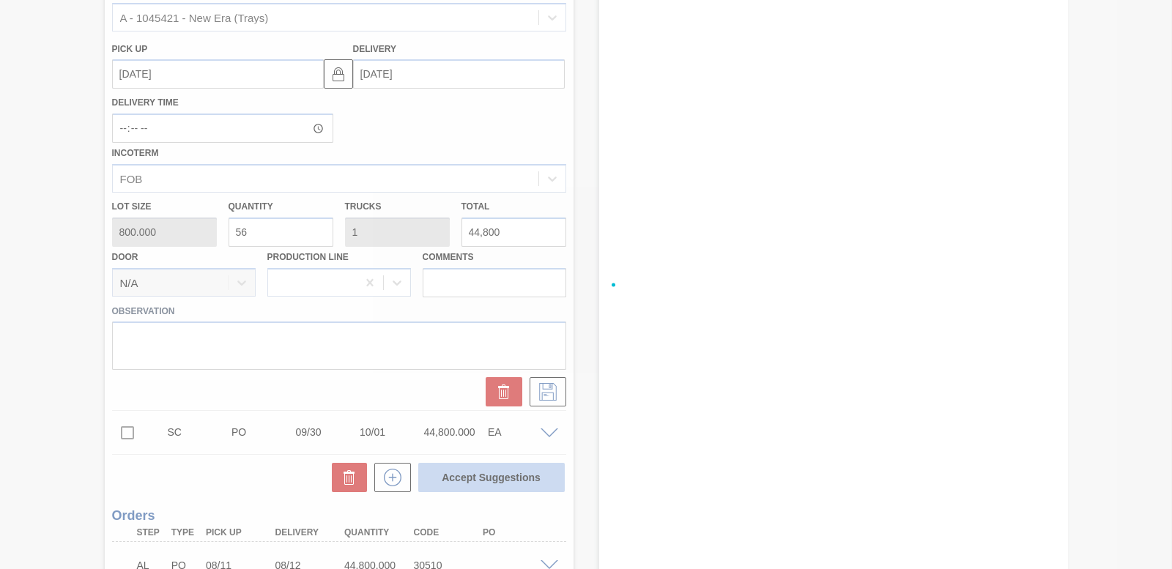
checkbox input "false"
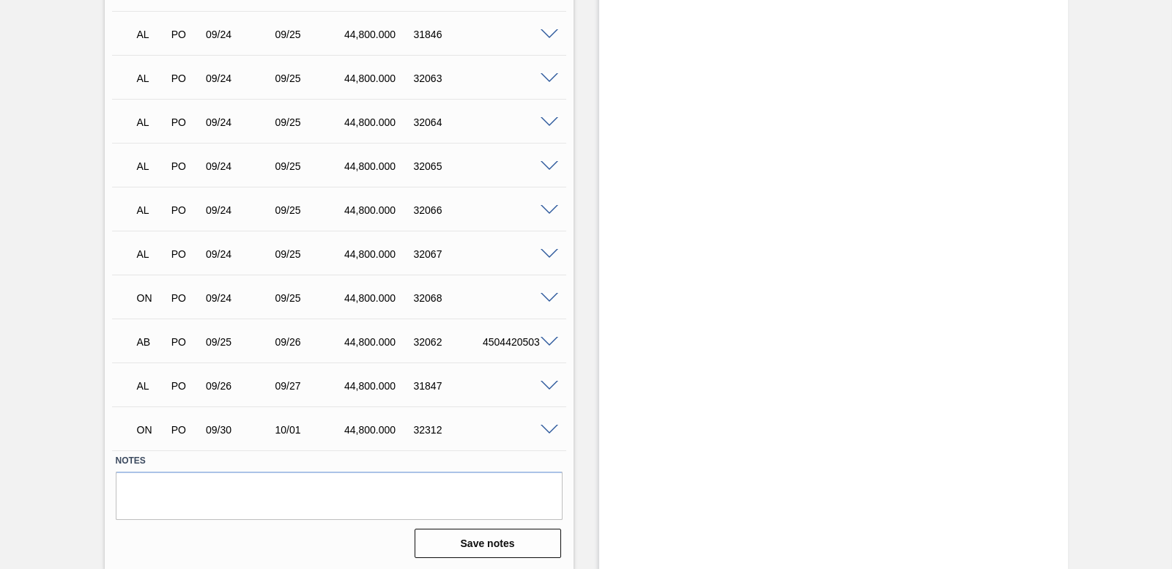
scroll to position [2445, 0]
